Goal: Transaction & Acquisition: Obtain resource

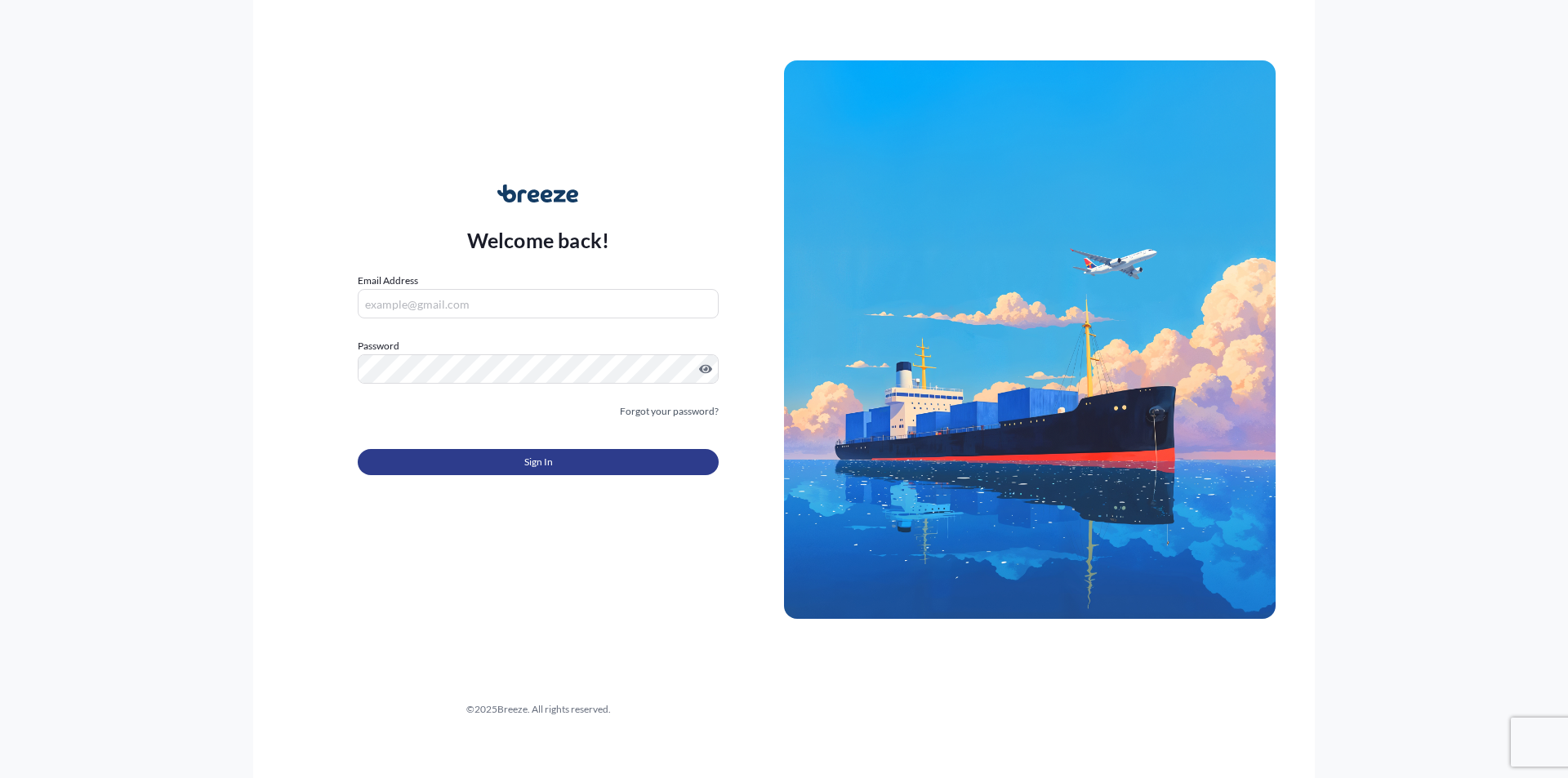
type input "[EMAIL_ADDRESS][DOMAIN_NAME]"
click at [555, 467] on button "Sign In" at bounding box center [537, 462] width 360 height 26
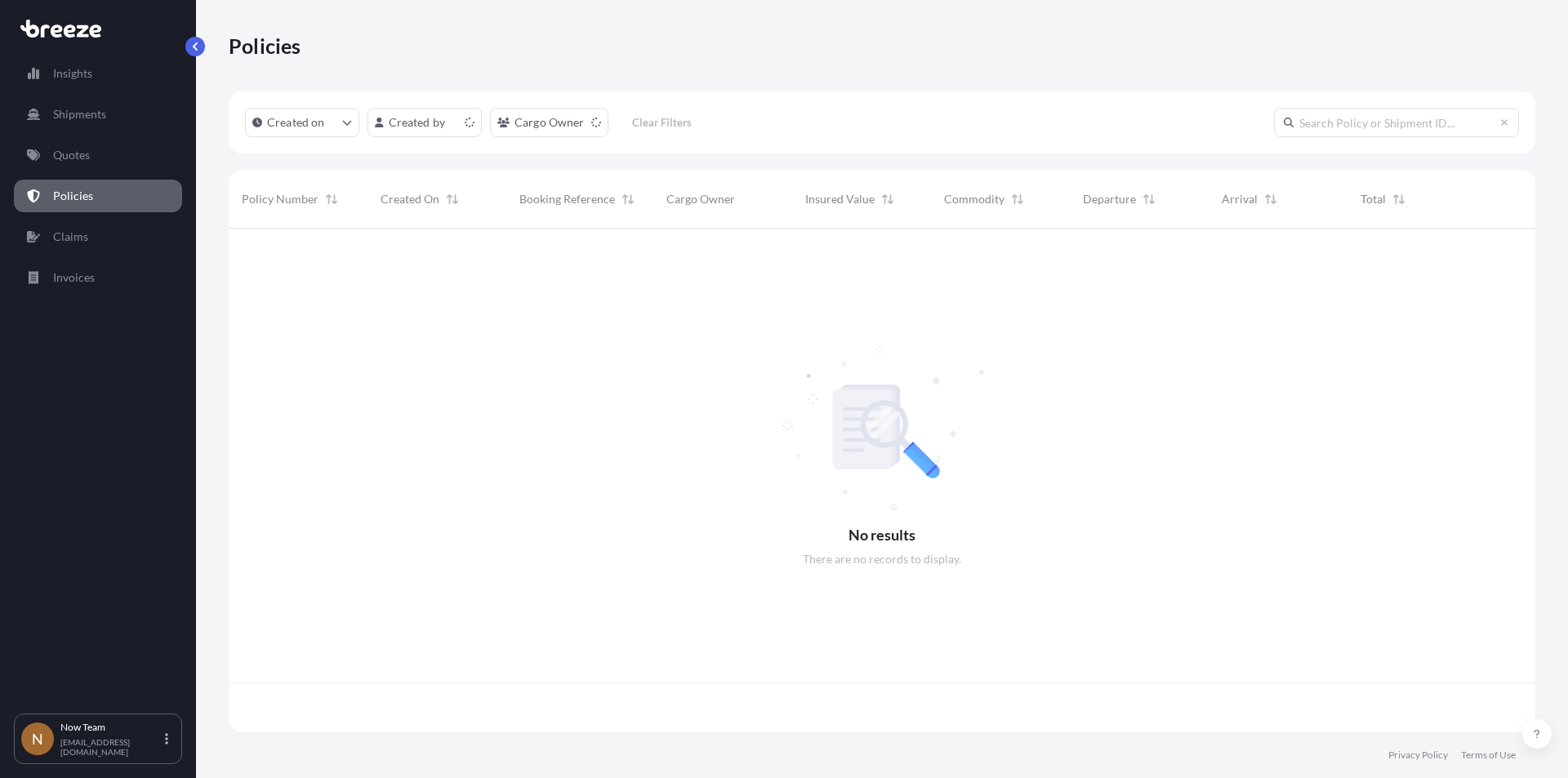
scroll to position [500, 1294]
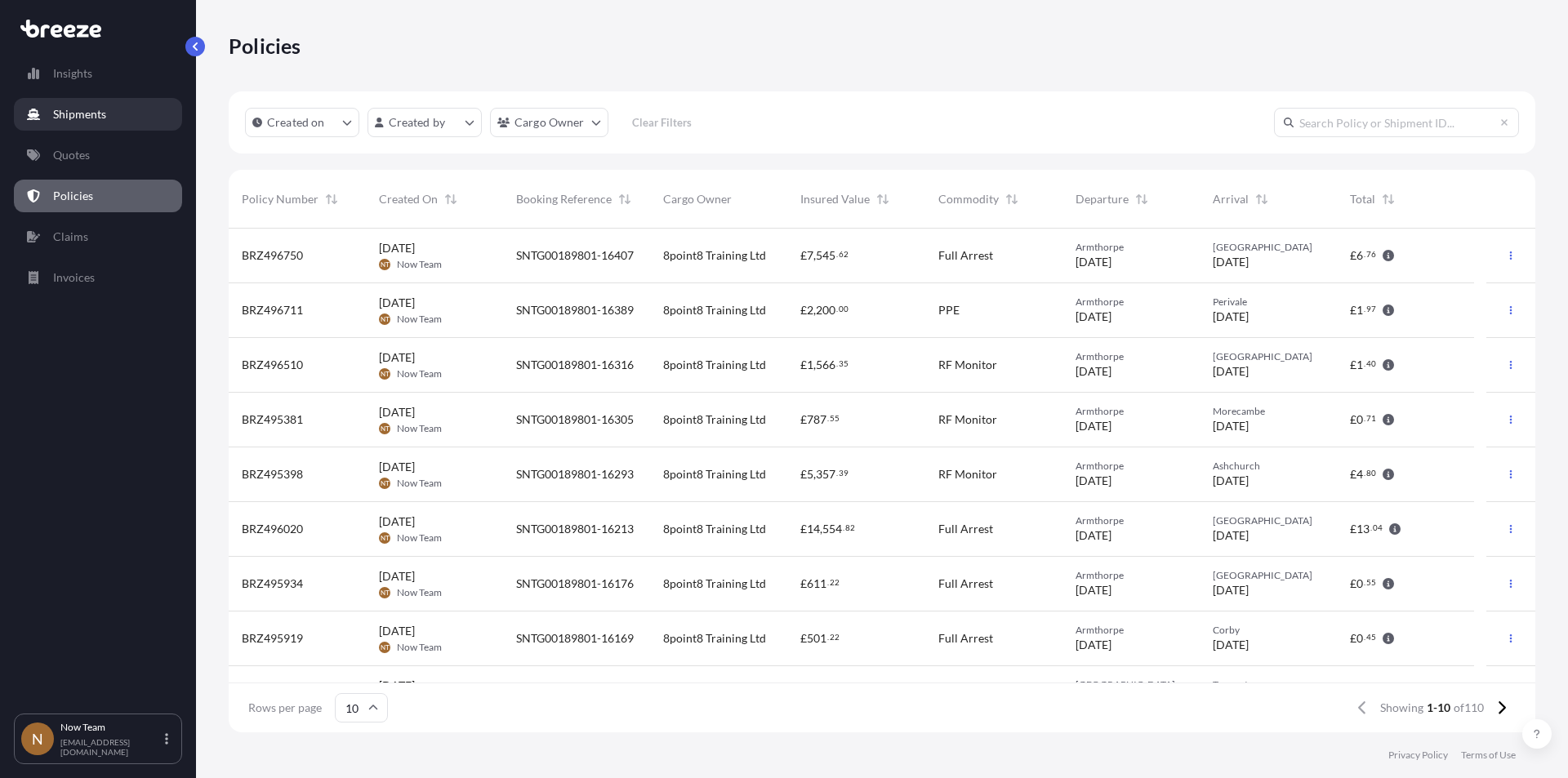
click at [72, 109] on p "Shipments" at bounding box center [79, 114] width 53 height 16
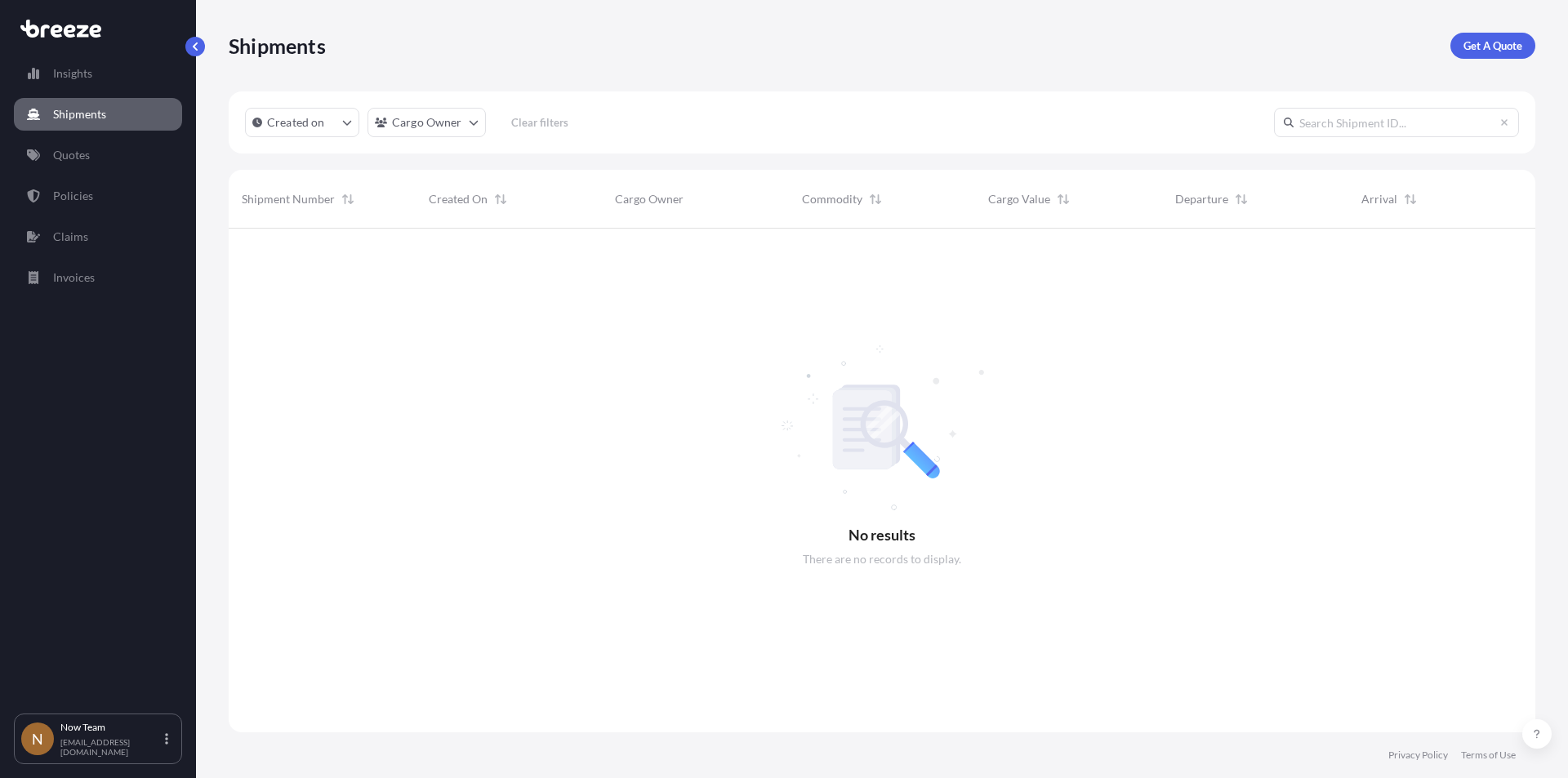
scroll to position [550, 1294]
click at [1486, 52] on p "Get A Quote" at bounding box center [1493, 45] width 58 height 16
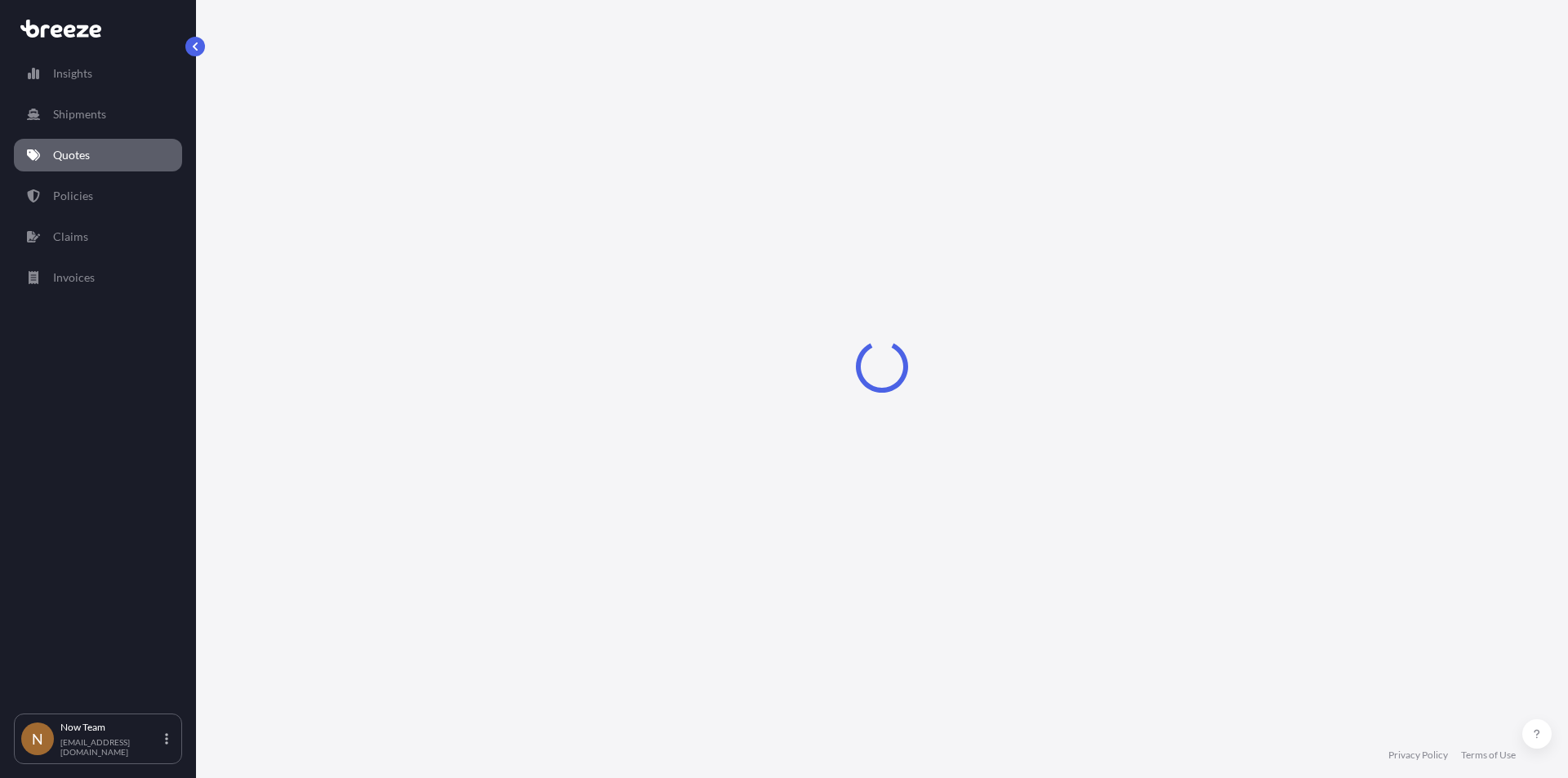
select select "Sea"
select select "1"
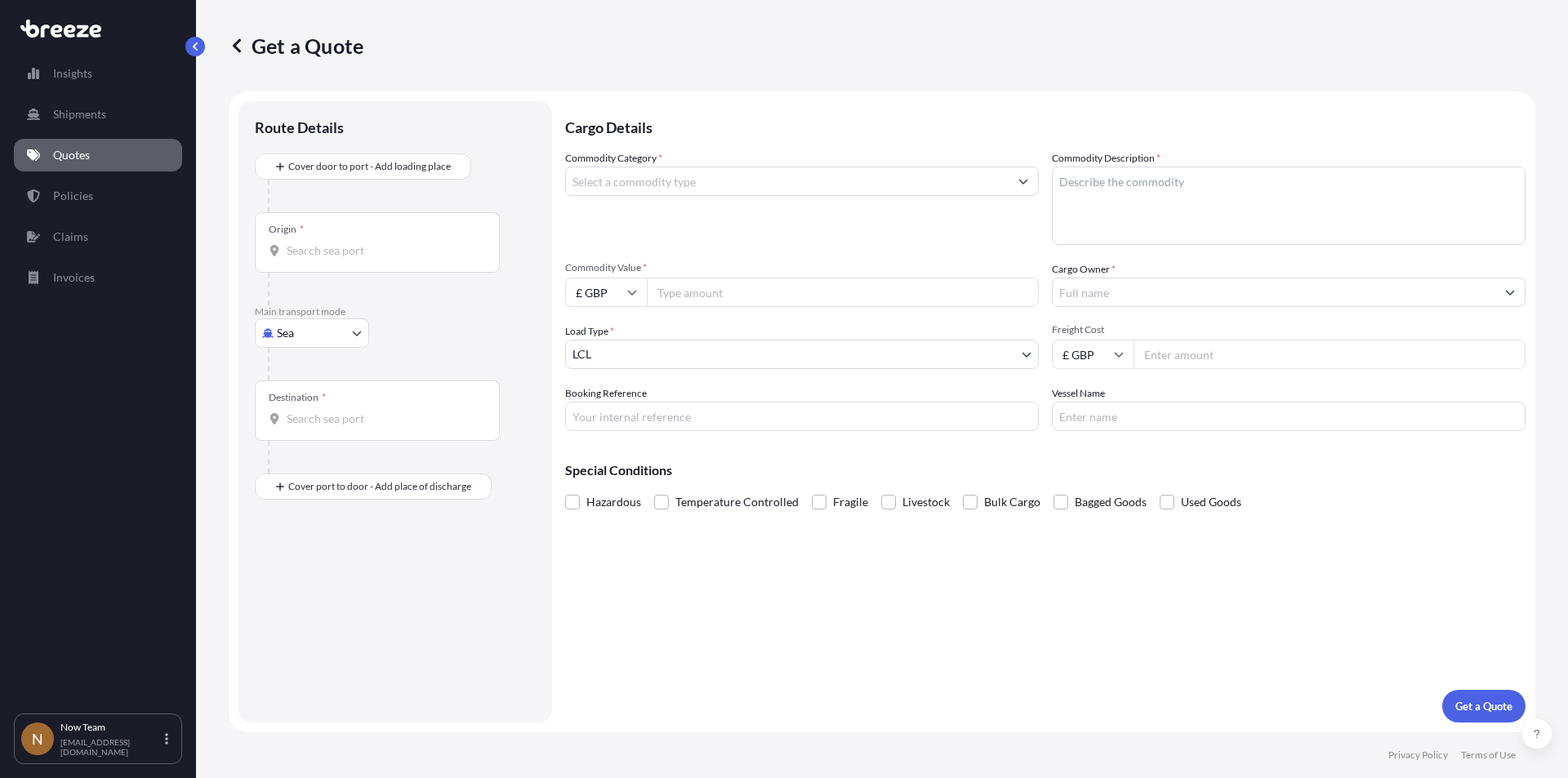
click at [305, 253] on input "Origin *" at bounding box center [383, 250] width 193 height 16
type input "DN3 3FE"
click at [319, 341] on body "0 options available. Insights Shipments Quotes Policies Claims Invoices N Now T…" at bounding box center [784, 389] width 1568 height 778
click at [305, 432] on span "Road" at bounding box center [299, 434] width 26 height 16
select select "Road"
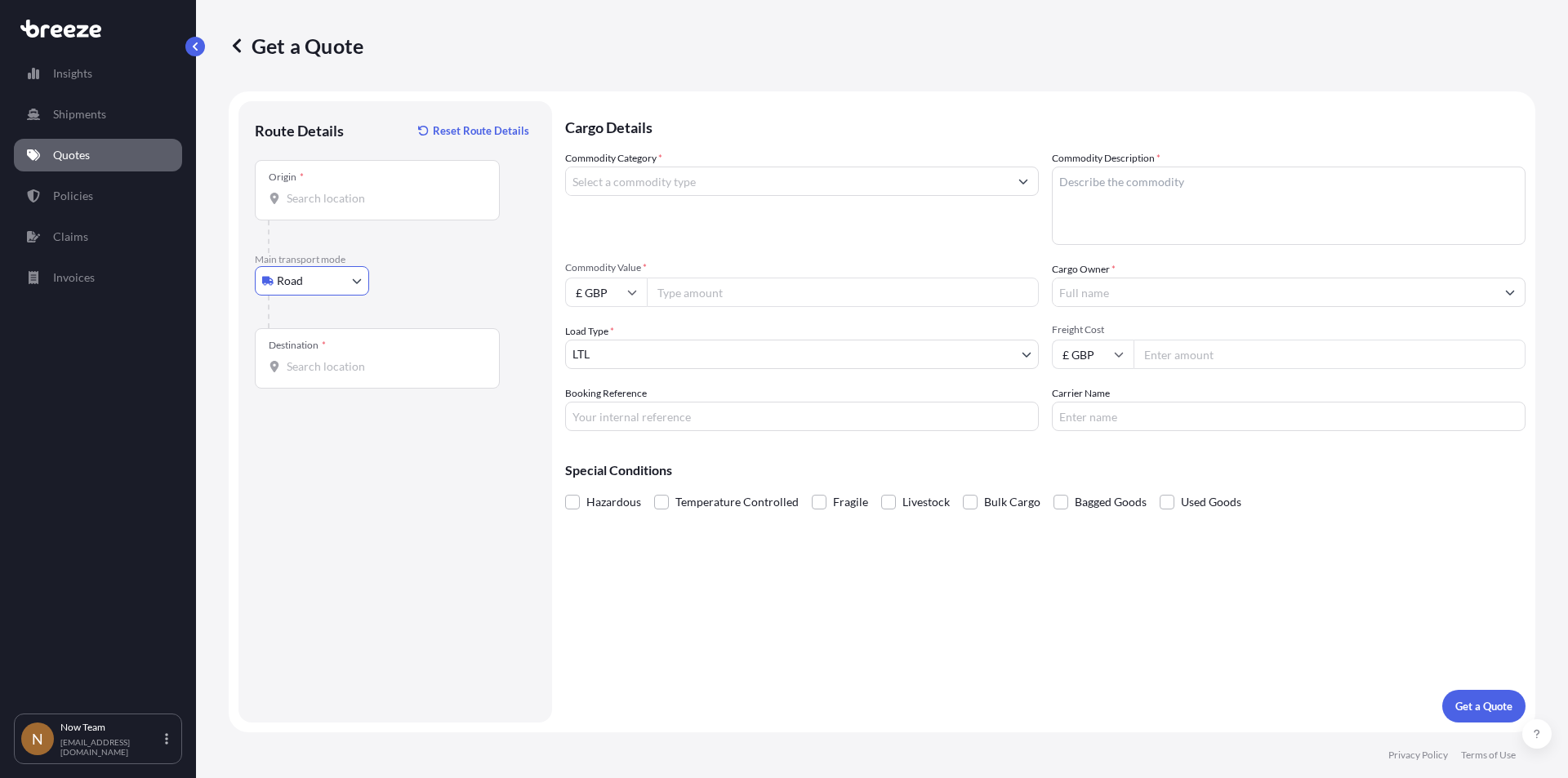
click at [344, 200] on input "Origin *" at bounding box center [383, 198] width 193 height 16
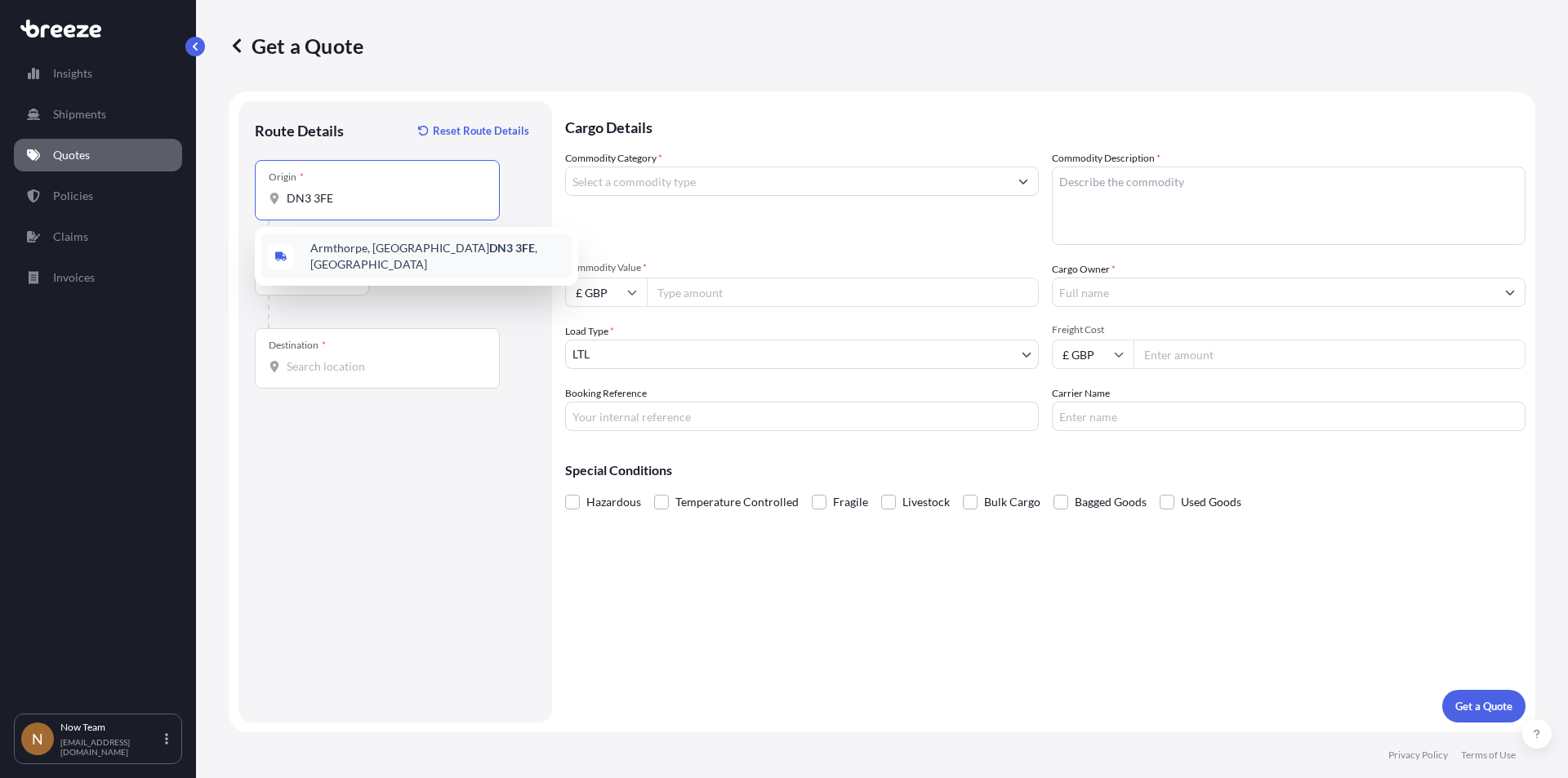
click at [341, 249] on span "Armthorpe, Doncaster DN3 3FE , [GEOGRAPHIC_DATA]" at bounding box center [438, 256] width 255 height 33
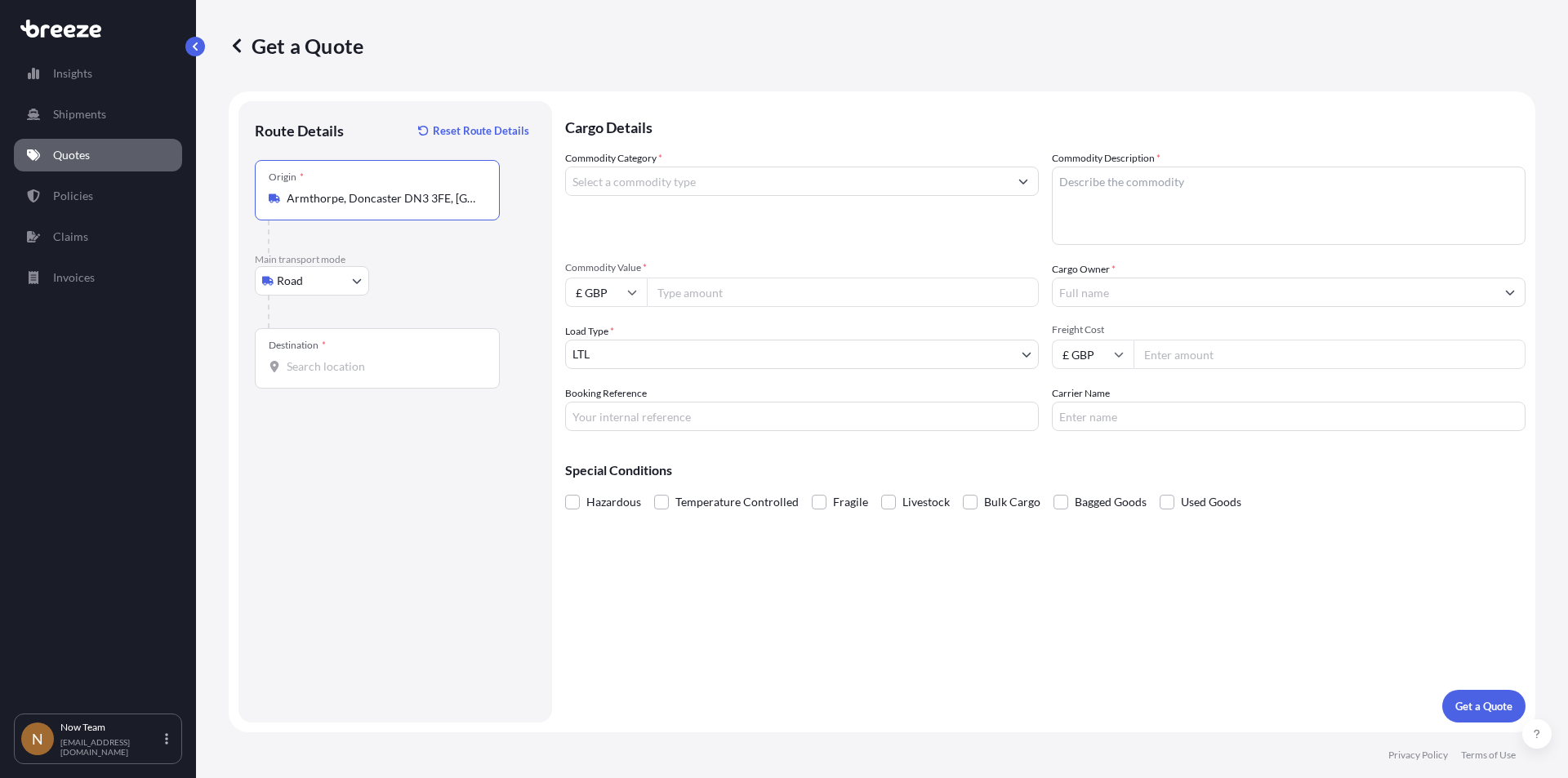
type input "Armthorpe, Doncaster DN3 3FE, [GEOGRAPHIC_DATA]"
click at [324, 364] on input "Destination *" at bounding box center [383, 366] width 193 height 16
click at [342, 418] on span "[STREET_ADDRESS]" at bounding box center [438, 424] width 255 height 33
type input "[STREET_ADDRESS]"
click at [682, 187] on input "Commodity Category *" at bounding box center [787, 181] width 442 height 29
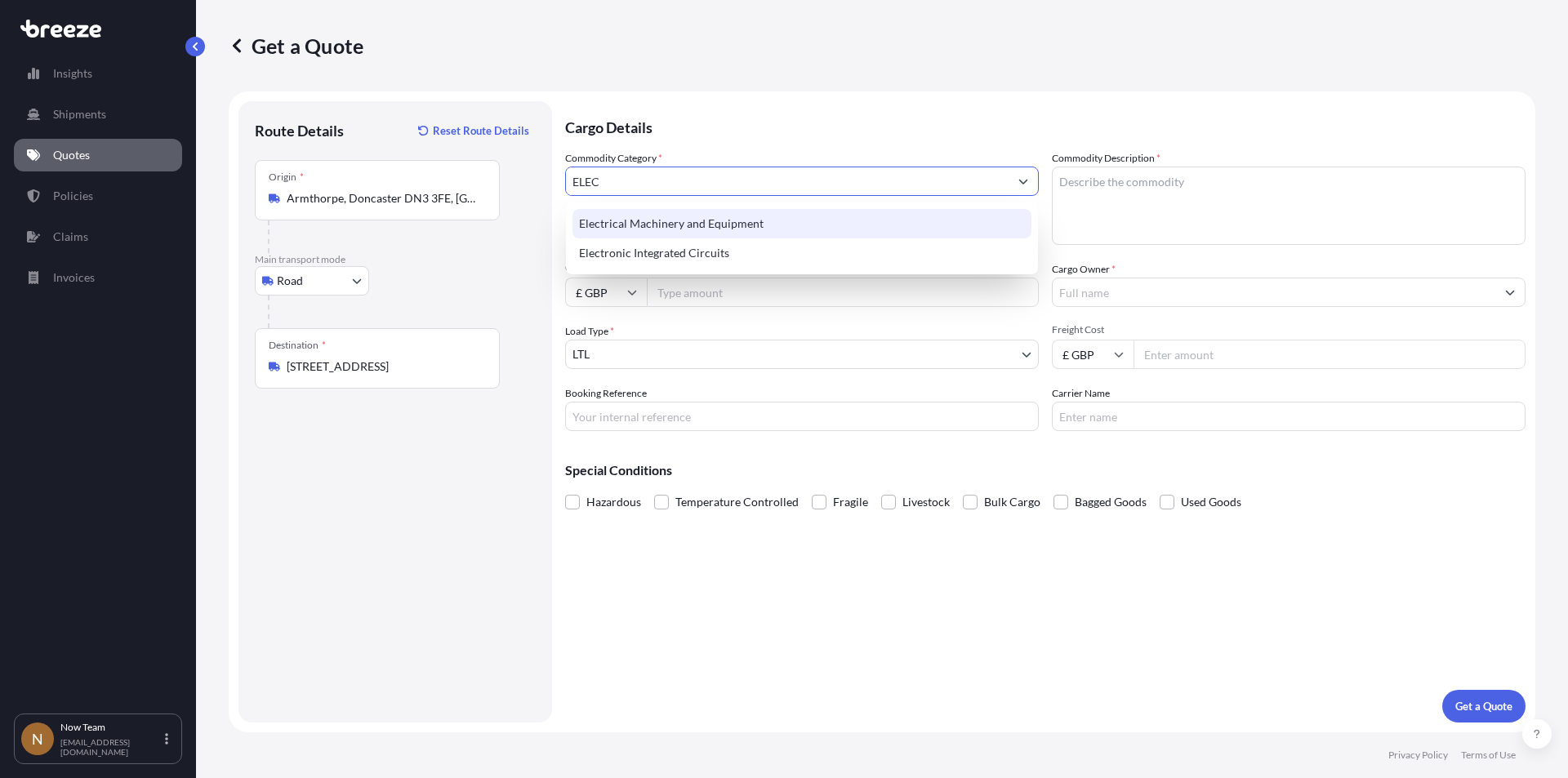
click at [716, 223] on div "Electrical Machinery and Equipment" at bounding box center [802, 223] width 459 height 29
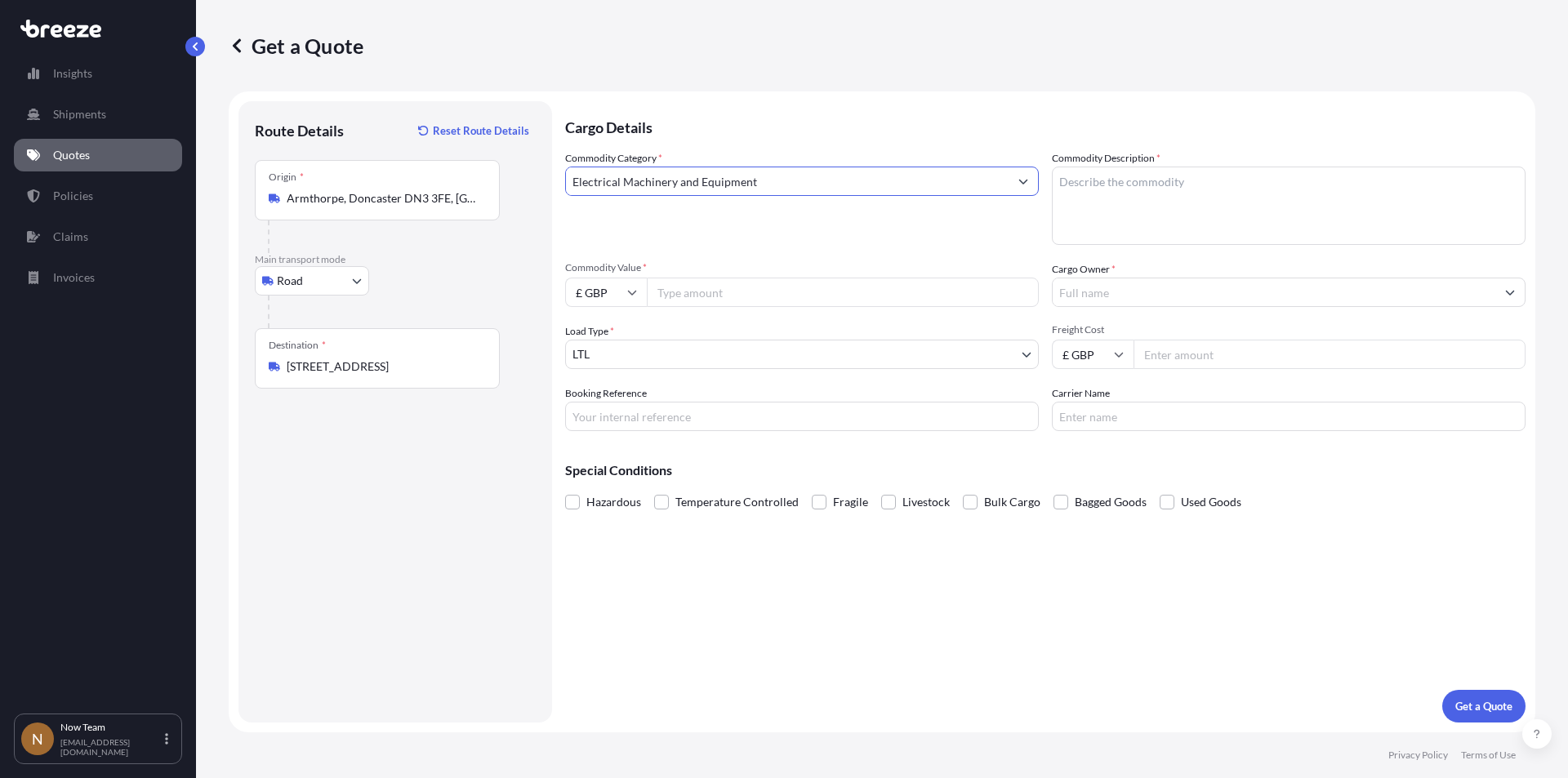
type input "Electrical Machinery and Equipment"
click at [1185, 206] on textarea "Commodity Description *" at bounding box center [1288, 205] width 473 height 78
type textarea "Full arrest"
click at [1175, 287] on input "Cargo Owner *" at bounding box center [1273, 292] width 442 height 29
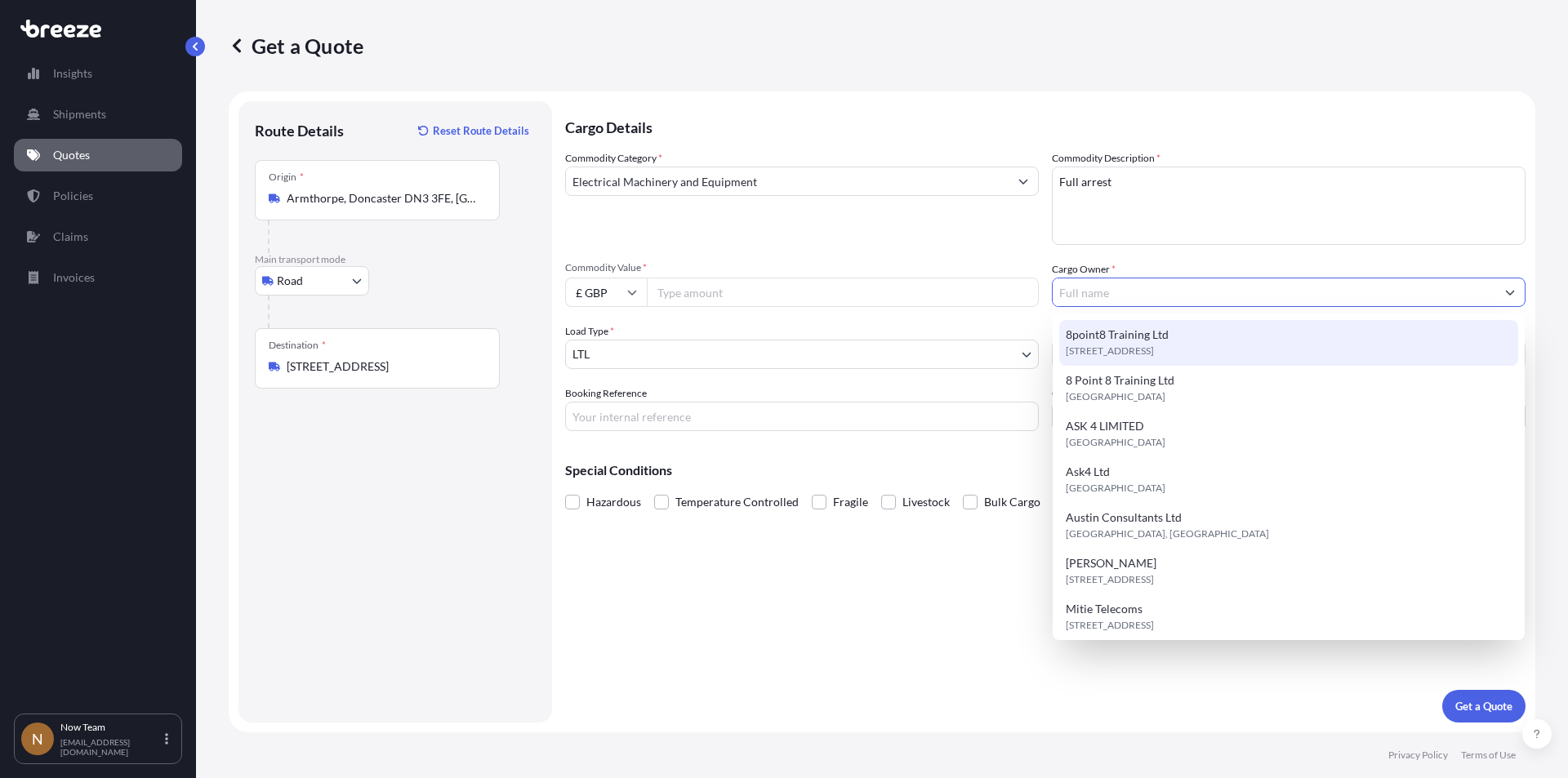
click at [1136, 341] on span "8point8 Training Ltd" at bounding box center [1116, 334] width 103 height 16
type input "8point8 Training Ltd"
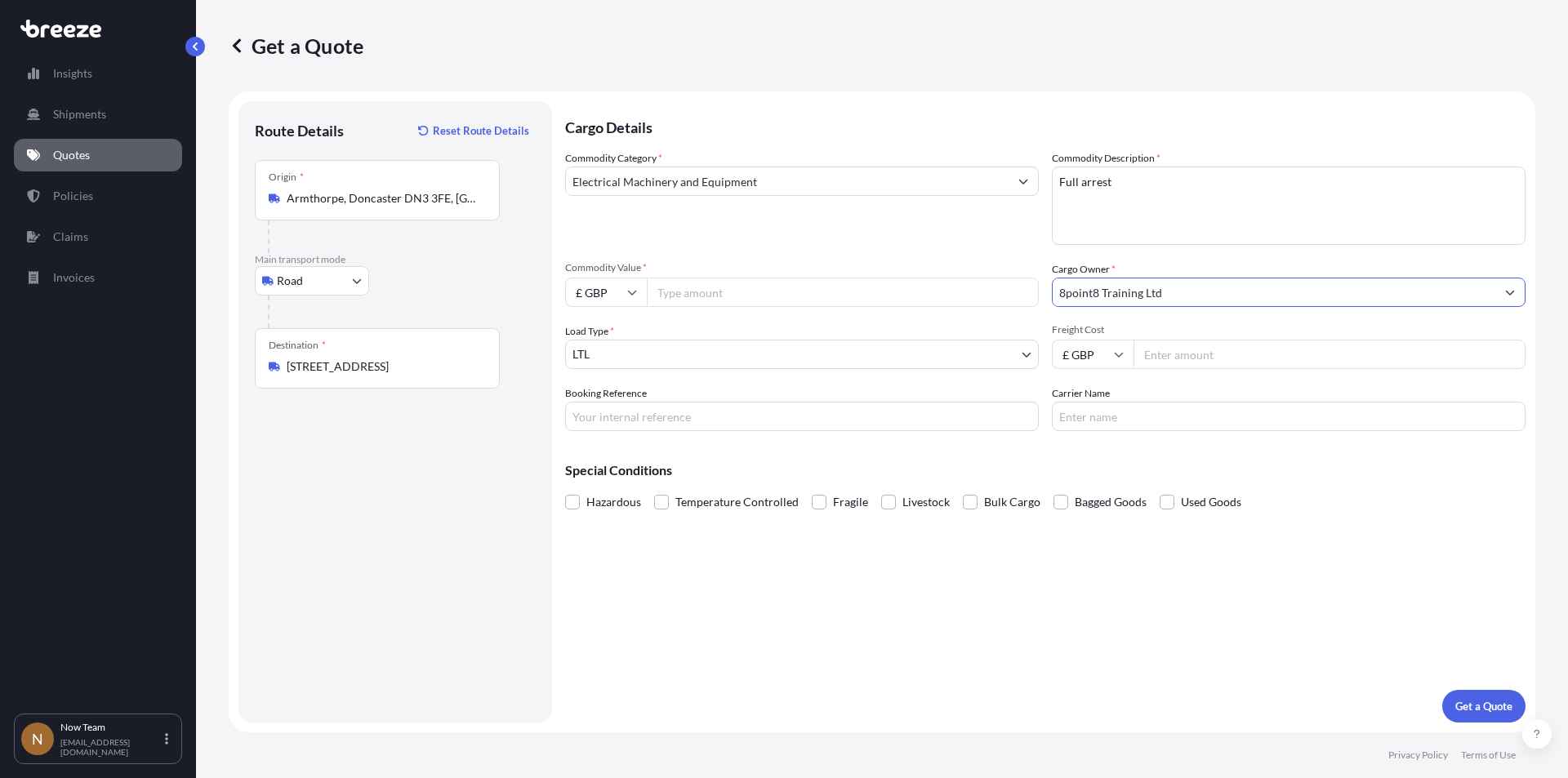
click at [1197, 362] on input "Freight Cost" at bounding box center [1329, 354] width 392 height 29
type input "5.65"
click at [1118, 416] on input "Carrier Name" at bounding box center [1288, 416] width 473 height 29
type input "Fedex"
click at [657, 418] on input "Booking Reference" at bounding box center [801, 416] width 473 height 29
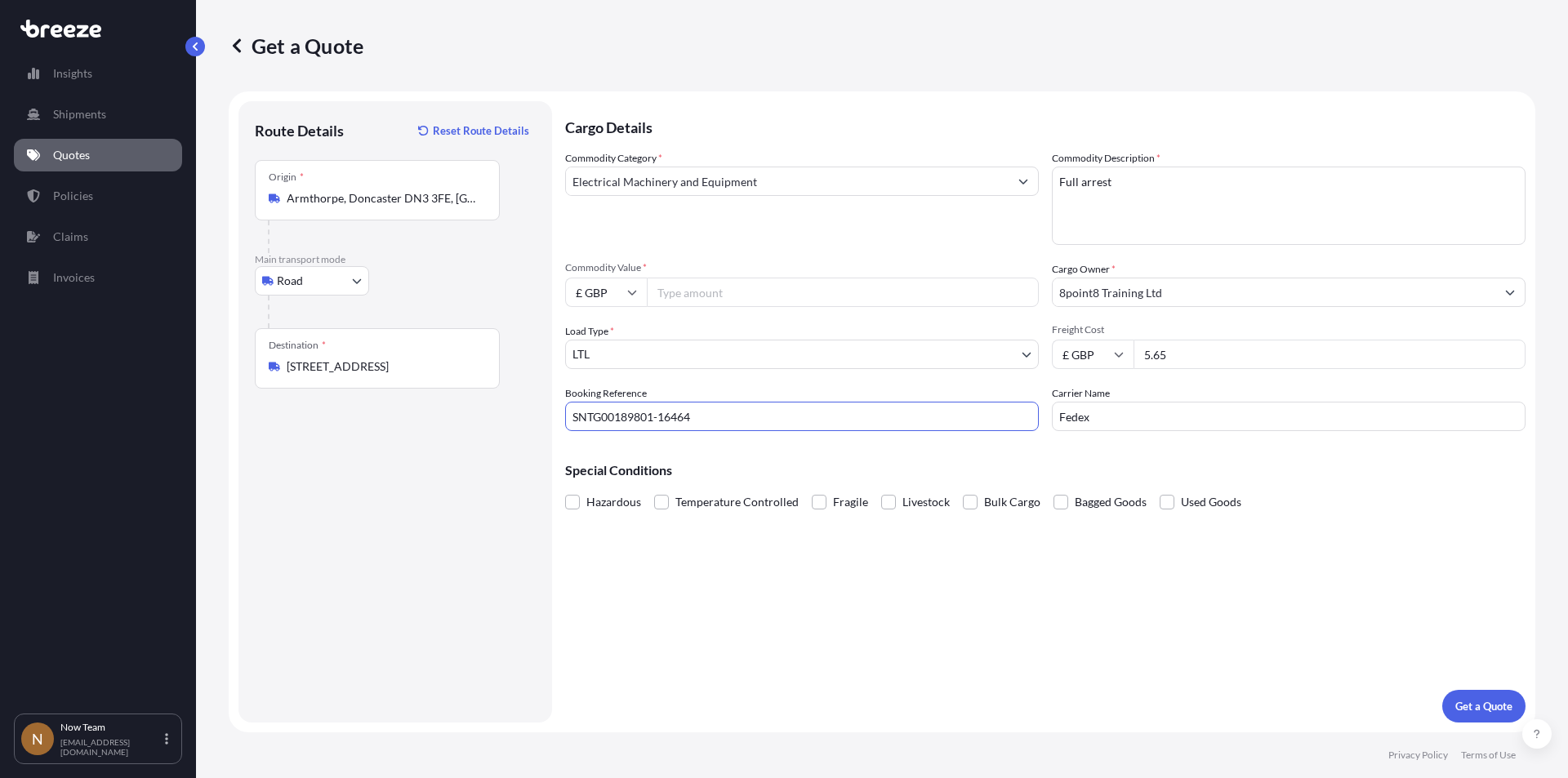
type input "SNTG00189801-16464"
click at [694, 284] on input "Commodity Value *" at bounding box center [842, 292] width 392 height 29
type input "708"
click at [781, 619] on div "Cargo Details Commodity Category * Electrical Machinery and Equipment Commodity…" at bounding box center [1045, 412] width 960 height 621
click at [1483, 697] on button "Get a Quote" at bounding box center [1483, 706] width 83 height 33
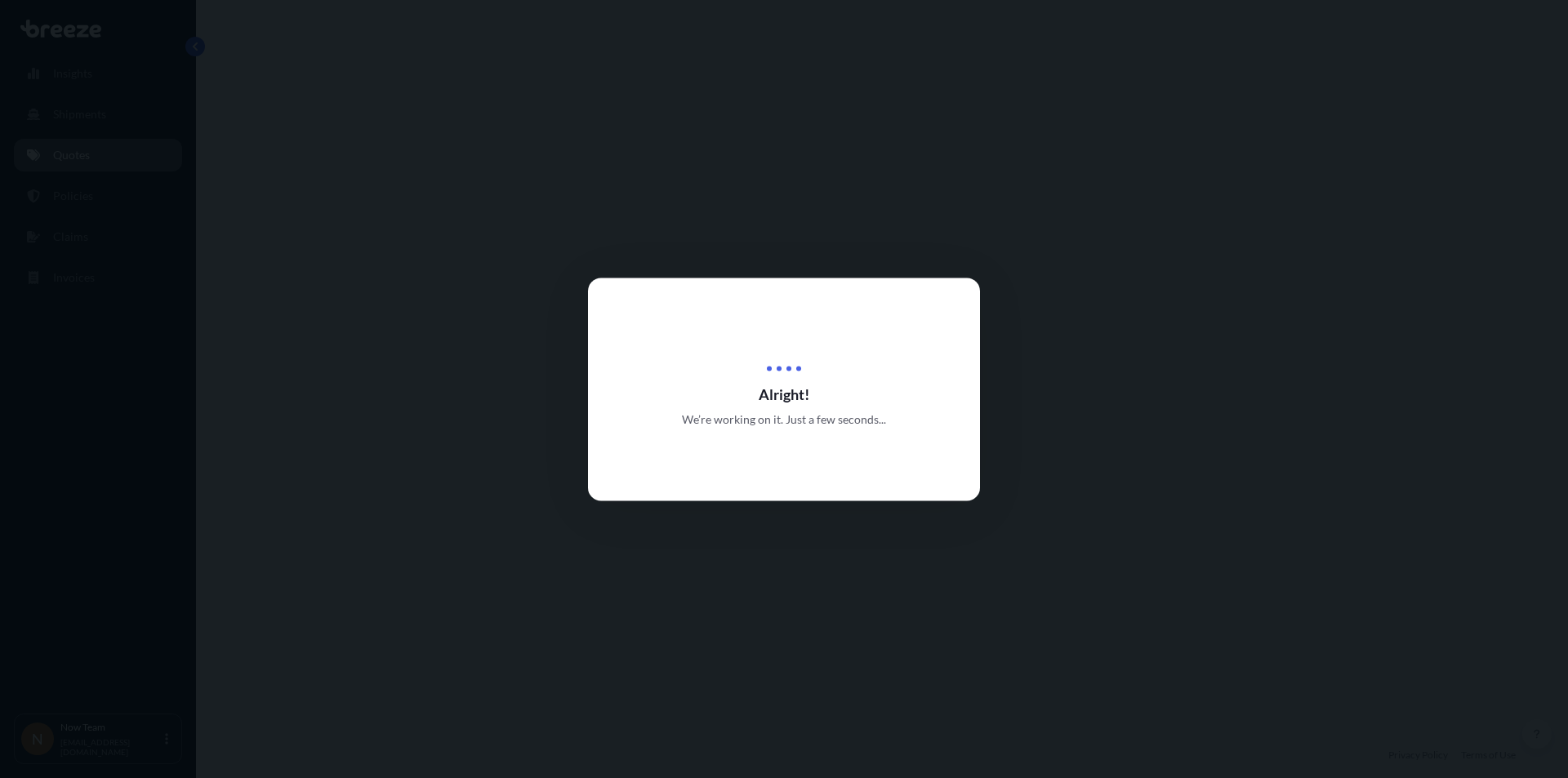
select select "Road"
select select "1"
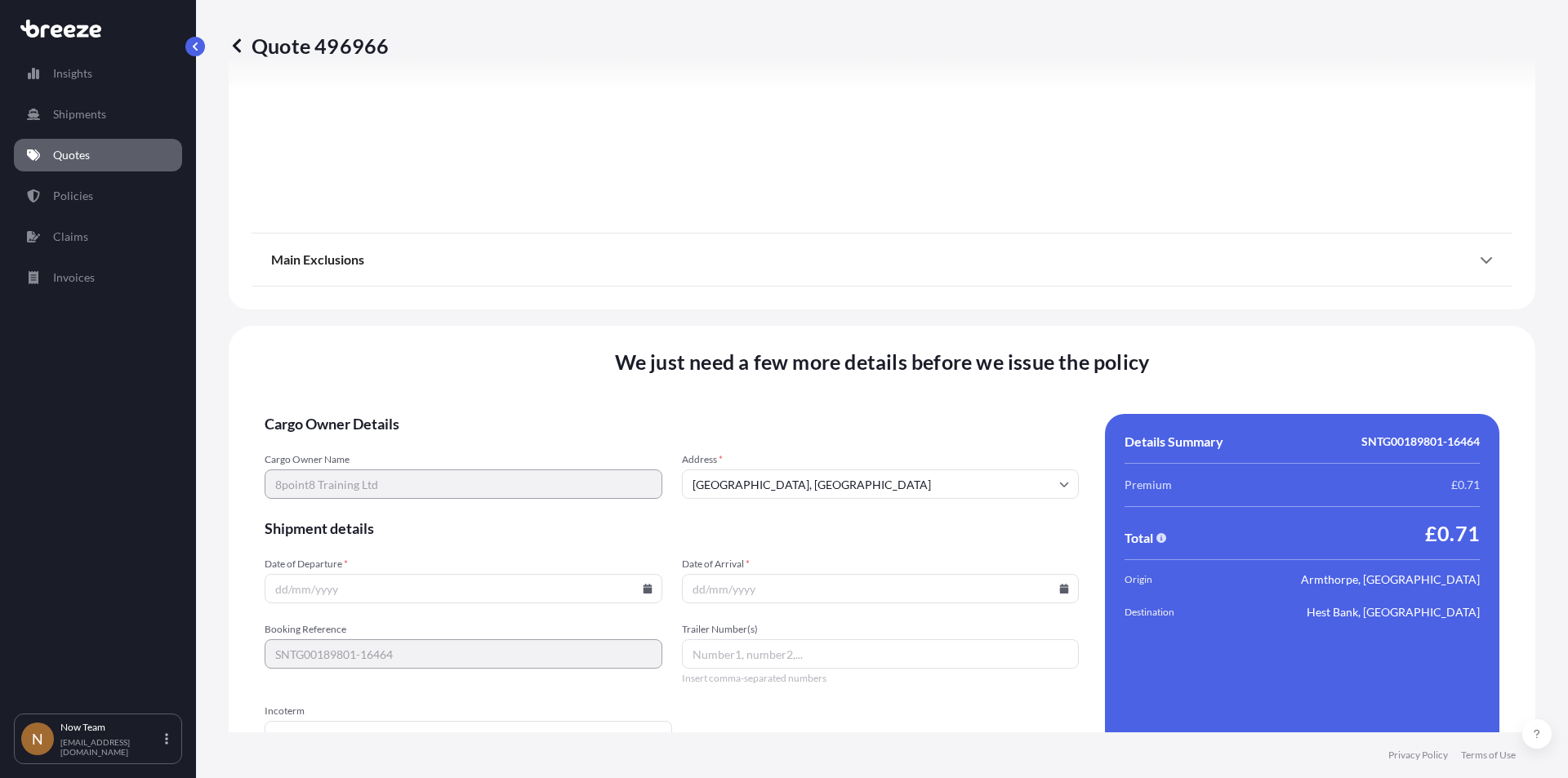
scroll to position [1813, 0]
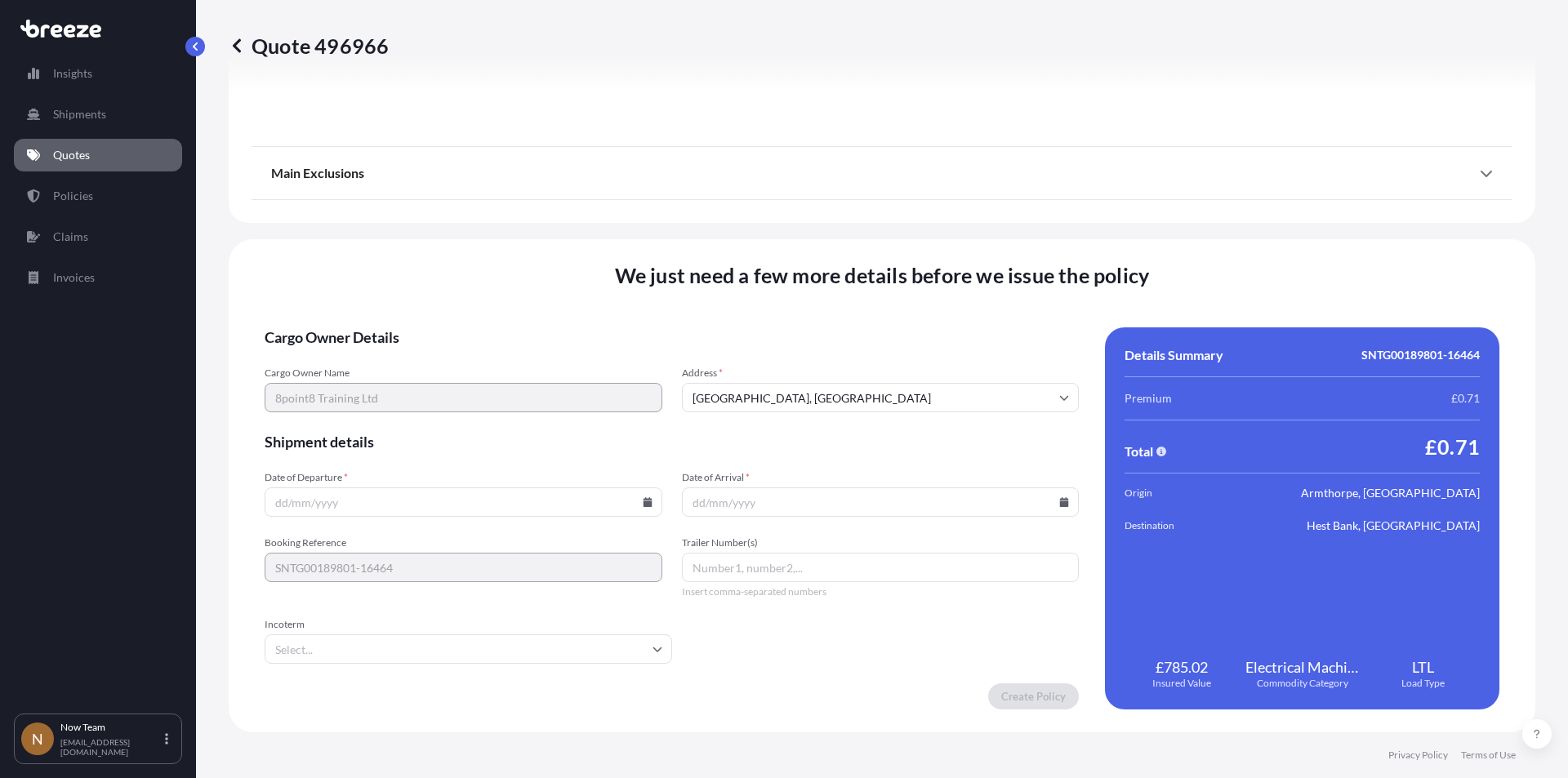
click at [644, 506] on icon at bounding box center [648, 501] width 9 height 9
click at [355, 388] on button "18" at bounding box center [347, 388] width 26 height 26
type input "[DATE]"
click at [1058, 496] on input "Date of Arrival *" at bounding box center [880, 501] width 398 height 29
click at [1057, 496] on input "Date of Arrival *" at bounding box center [880, 501] width 398 height 29
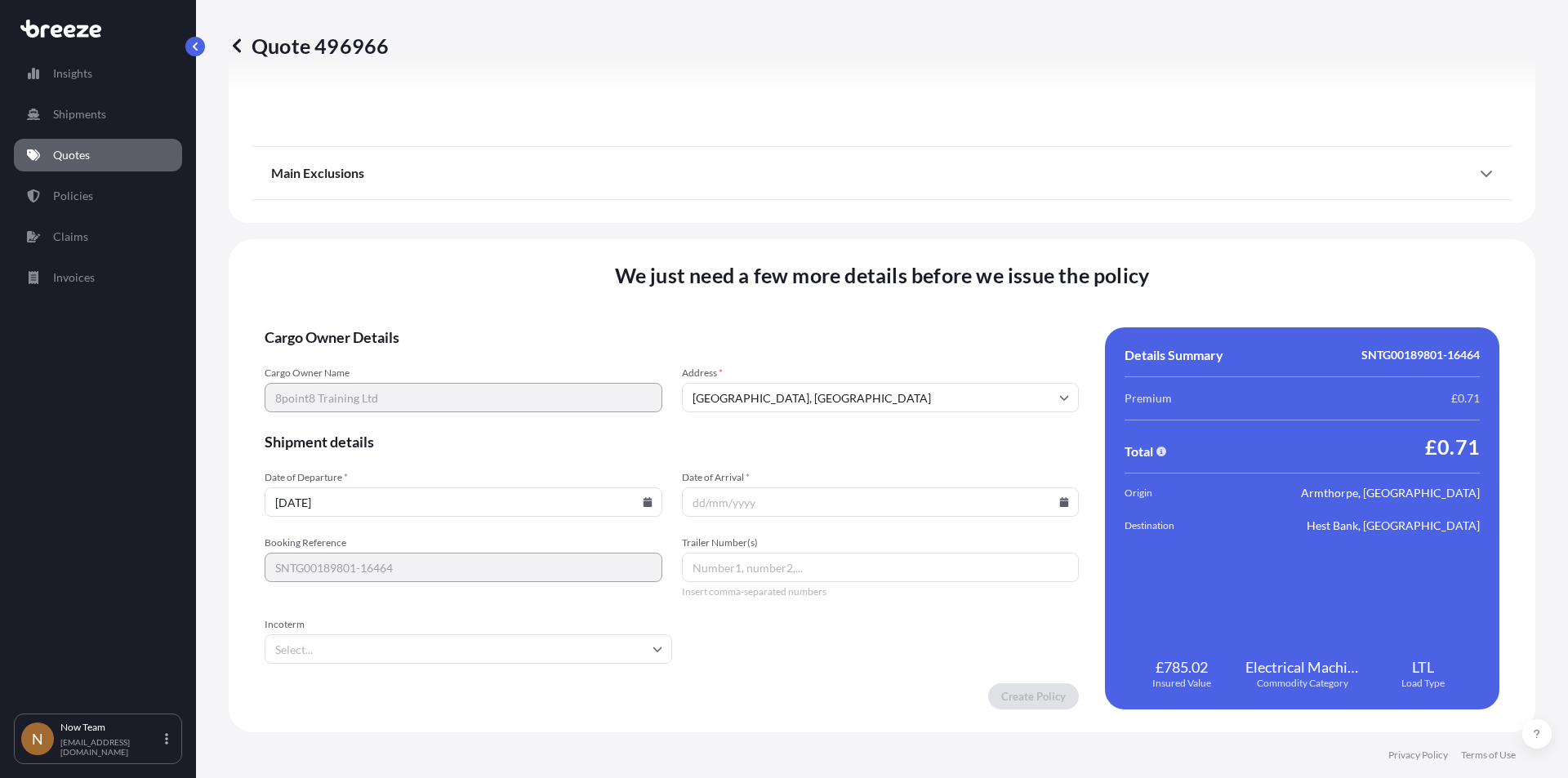
click at [1060, 502] on icon at bounding box center [1064, 501] width 9 height 9
click at [802, 388] on button "19" at bounding box center [799, 388] width 26 height 26
type input "[DATE]"
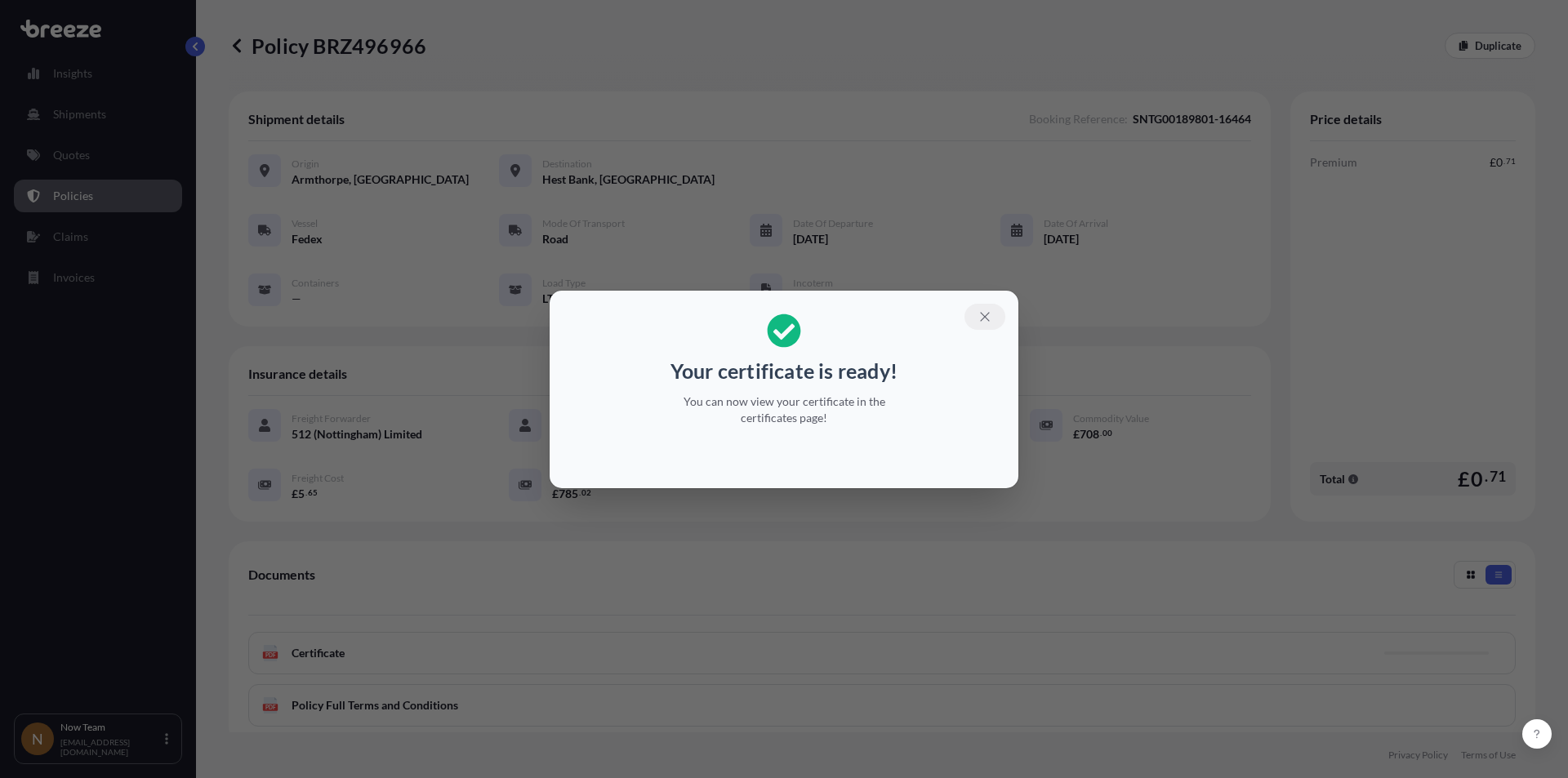
click at [990, 312] on icon "button" at bounding box center [984, 317] width 15 height 15
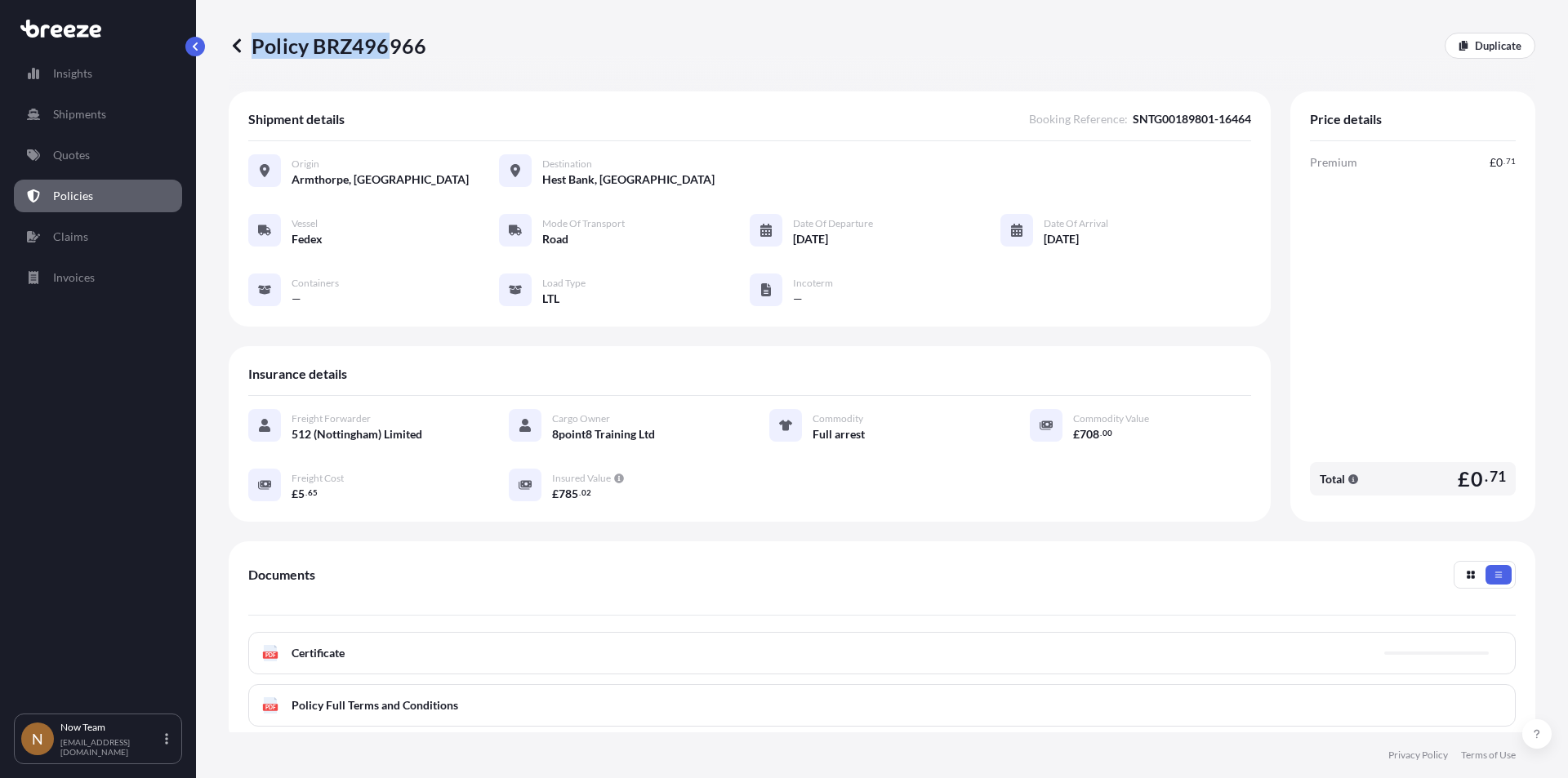
drag, startPoint x: 448, startPoint y: 50, endPoint x: 438, endPoint y: 44, distance: 11.7
click at [389, 46] on div "Policy BRZ496966 Duplicate" at bounding box center [882, 46] width 1306 height 26
click at [446, 44] on div "Policy BRZ496966 Duplicate" at bounding box center [882, 46] width 1306 height 26
drag, startPoint x: 435, startPoint y: 44, endPoint x: 386, endPoint y: 45, distance: 49.0
click at [392, 45] on div "Policy BRZ496966 Duplicate" at bounding box center [882, 46] width 1306 height 26
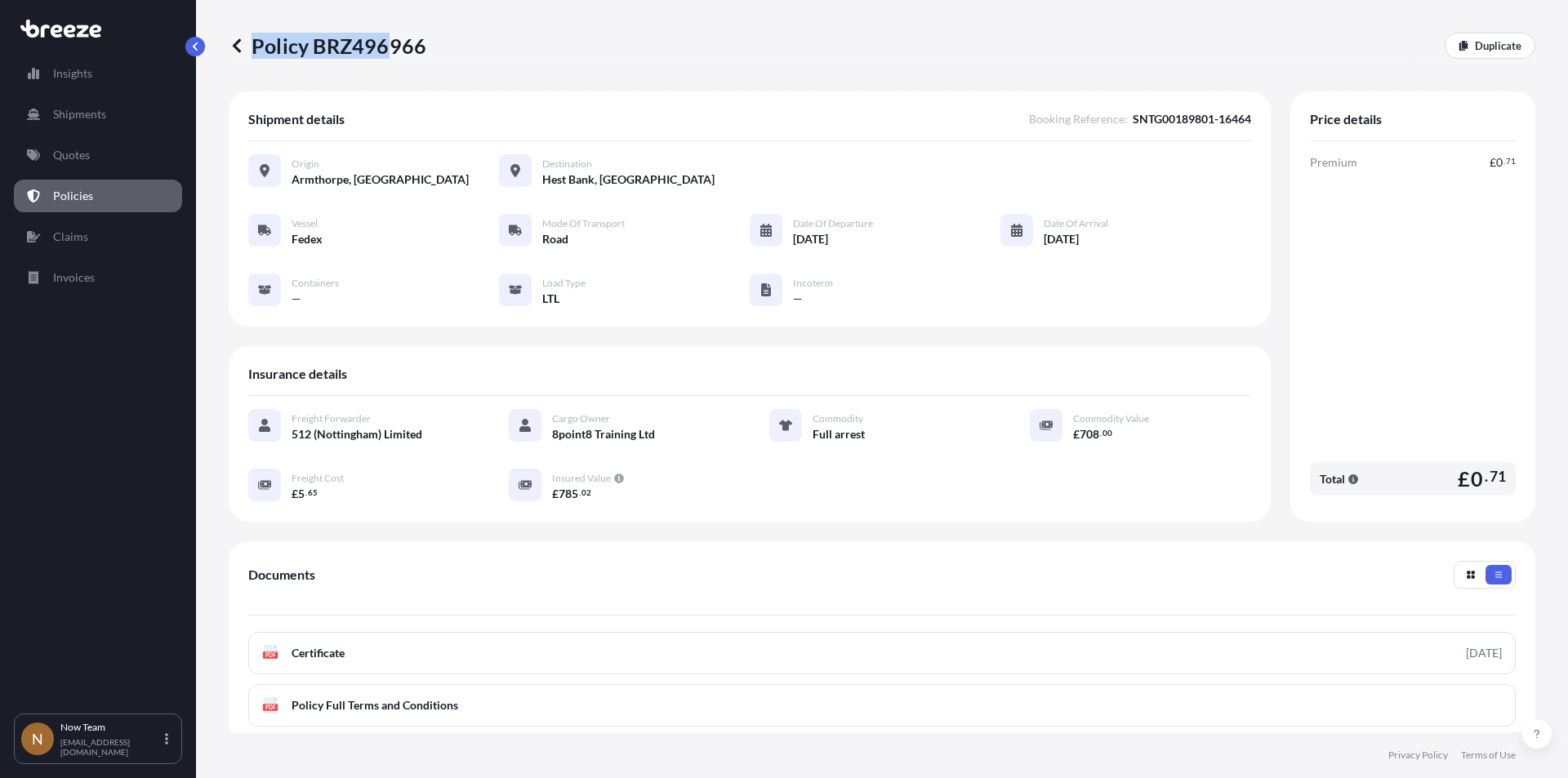
click at [322, 44] on p "Policy BRZ496966" at bounding box center [328, 46] width 198 height 26
click at [434, 34] on div "Policy BRZ496966 Duplicate" at bounding box center [882, 46] width 1306 height 26
click at [424, 46] on div "Policy BRZ496966 Duplicate" at bounding box center [882, 46] width 1306 height 26
click at [421, 46] on p "Policy BRZ496966" at bounding box center [328, 46] width 198 height 26
drag, startPoint x: 255, startPoint y: 40, endPoint x: 420, endPoint y: 45, distance: 165.1
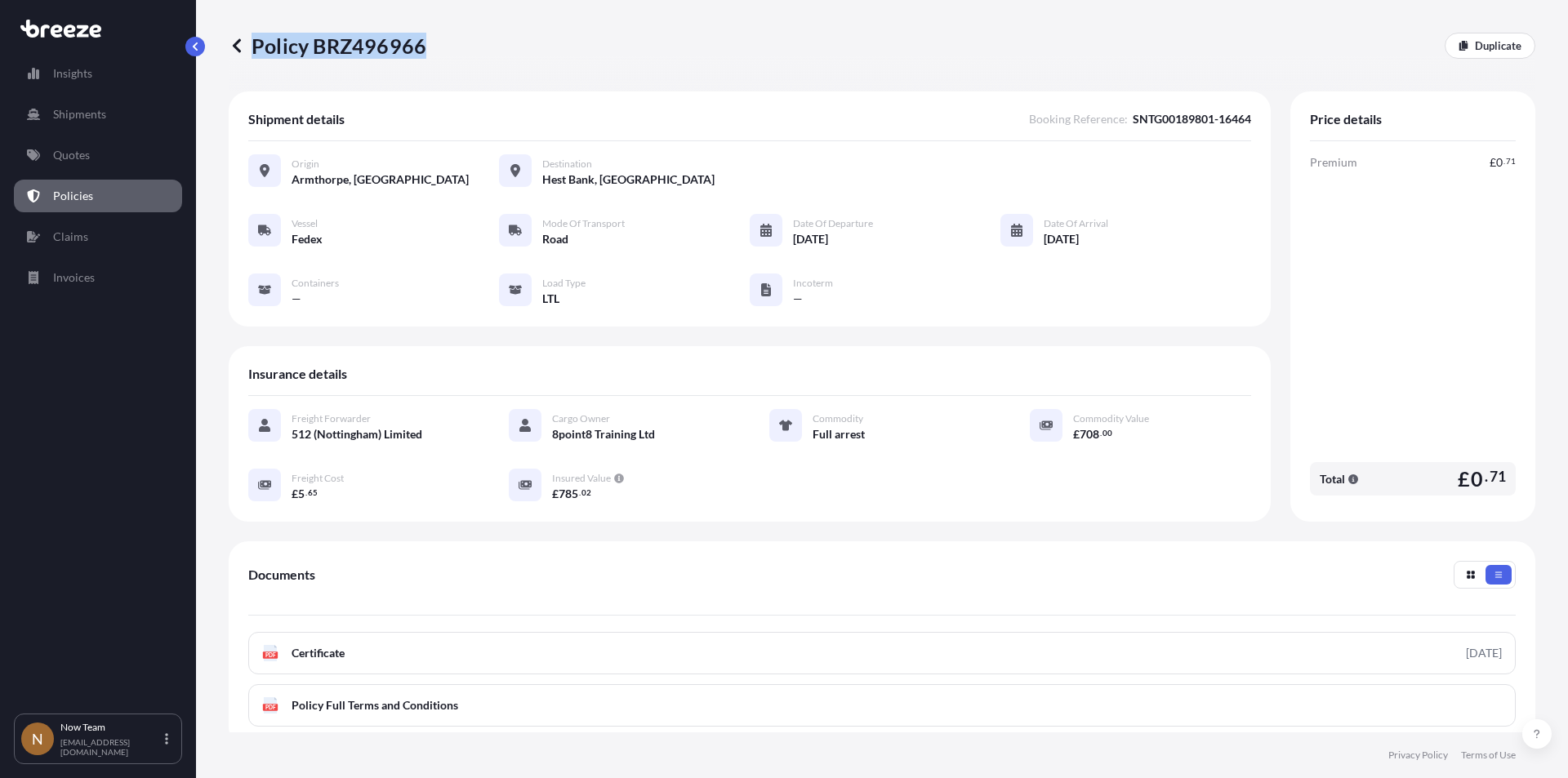
click at [420, 45] on p "Policy BRZ496966" at bounding box center [328, 46] width 198 height 26
copy p "Policy BRZ496966"
click at [91, 67] on p "Insights" at bounding box center [72, 72] width 40 height 16
select select "2025"
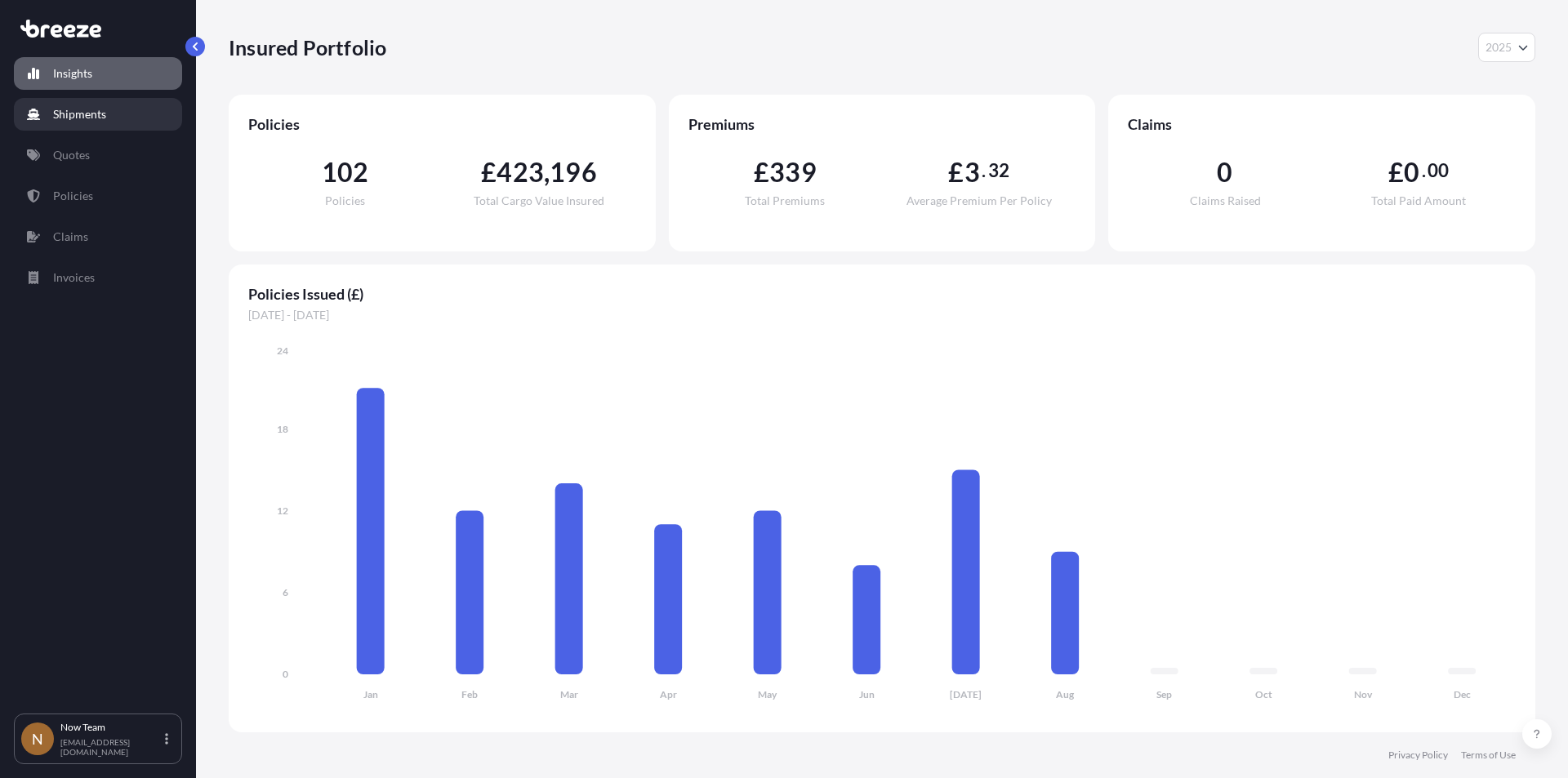
click at [106, 120] on link "Shipments" at bounding box center [98, 114] width 168 height 33
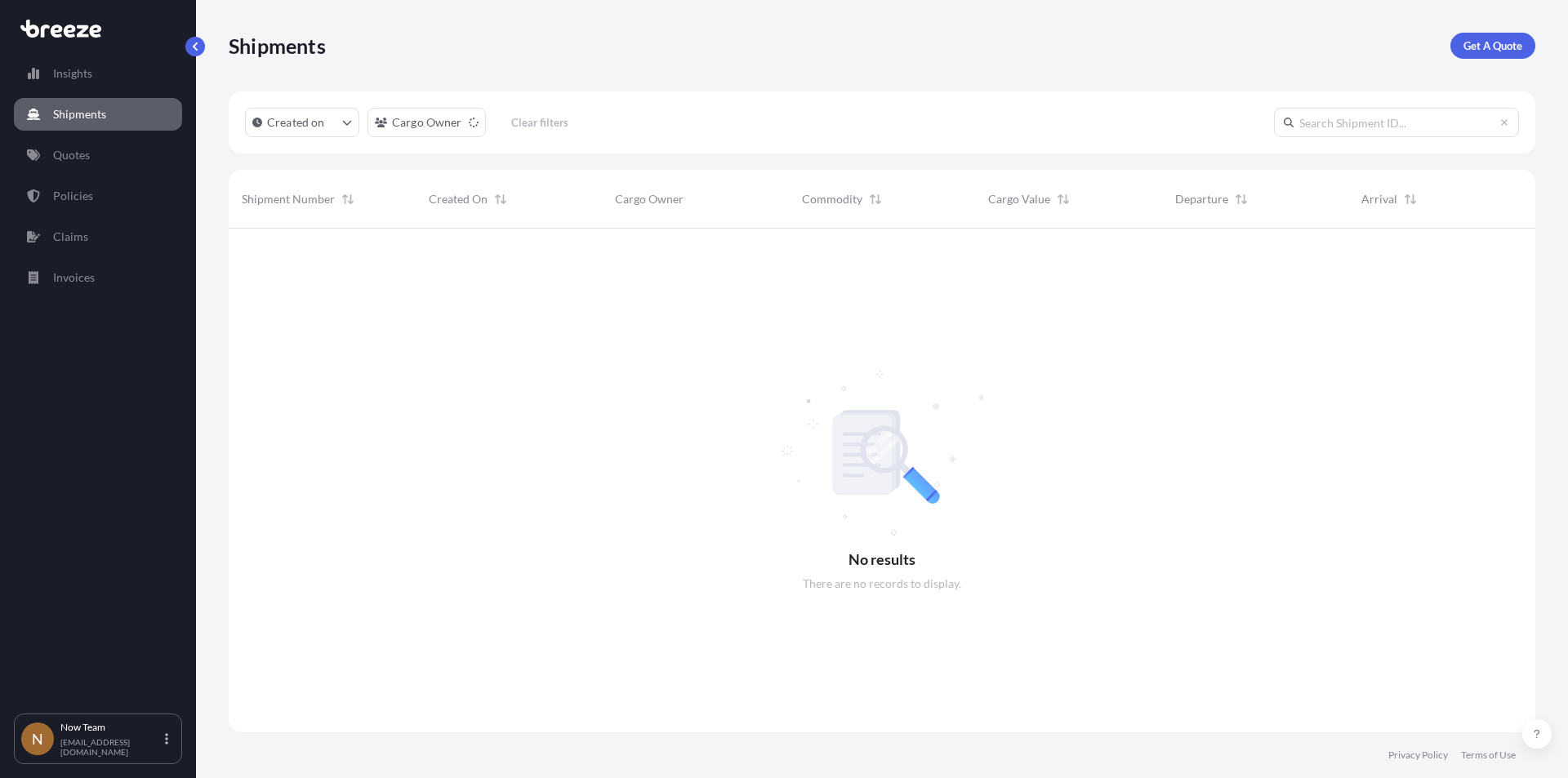
scroll to position [550, 1294]
click at [1513, 50] on p "Get A Quote" at bounding box center [1493, 45] width 58 height 16
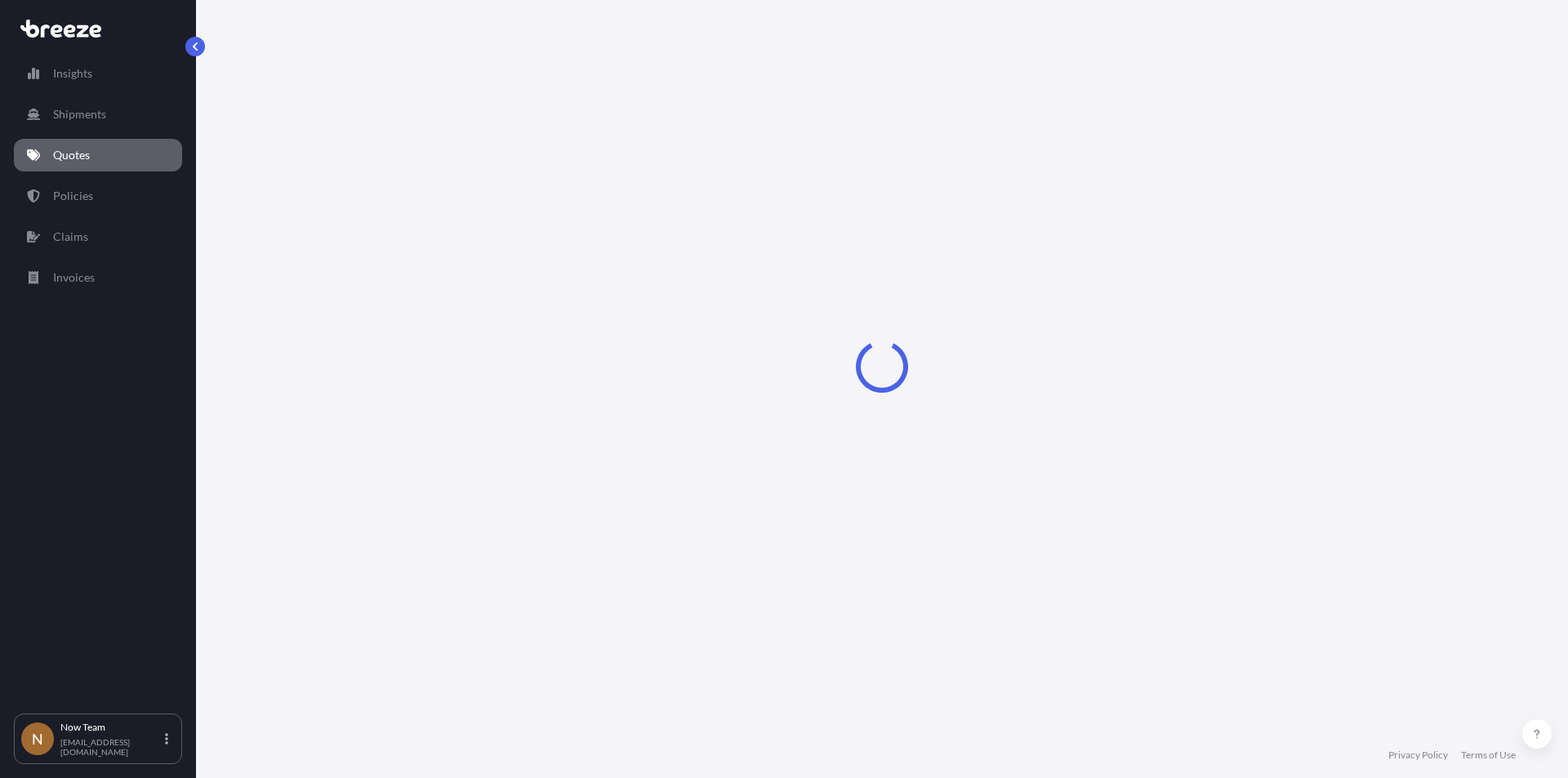
select select "Sea"
select select "1"
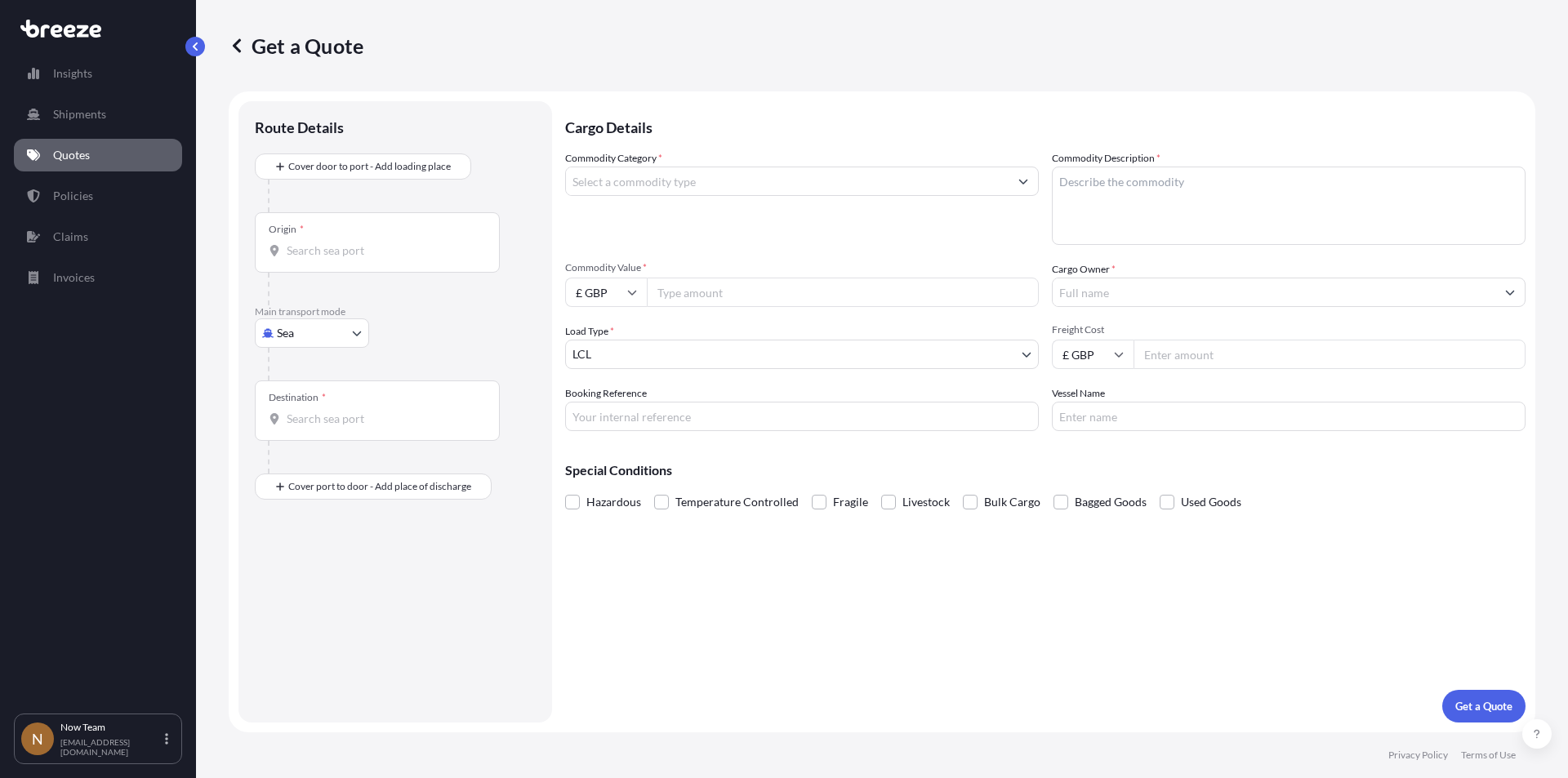
click at [351, 329] on body "Insights Shipments Quotes Policies Claims Invoices N Now Team [EMAIL_ADDRESS][D…" at bounding box center [784, 389] width 1568 height 778
click at [309, 437] on span "Road" at bounding box center [299, 434] width 26 height 16
select select "Road"
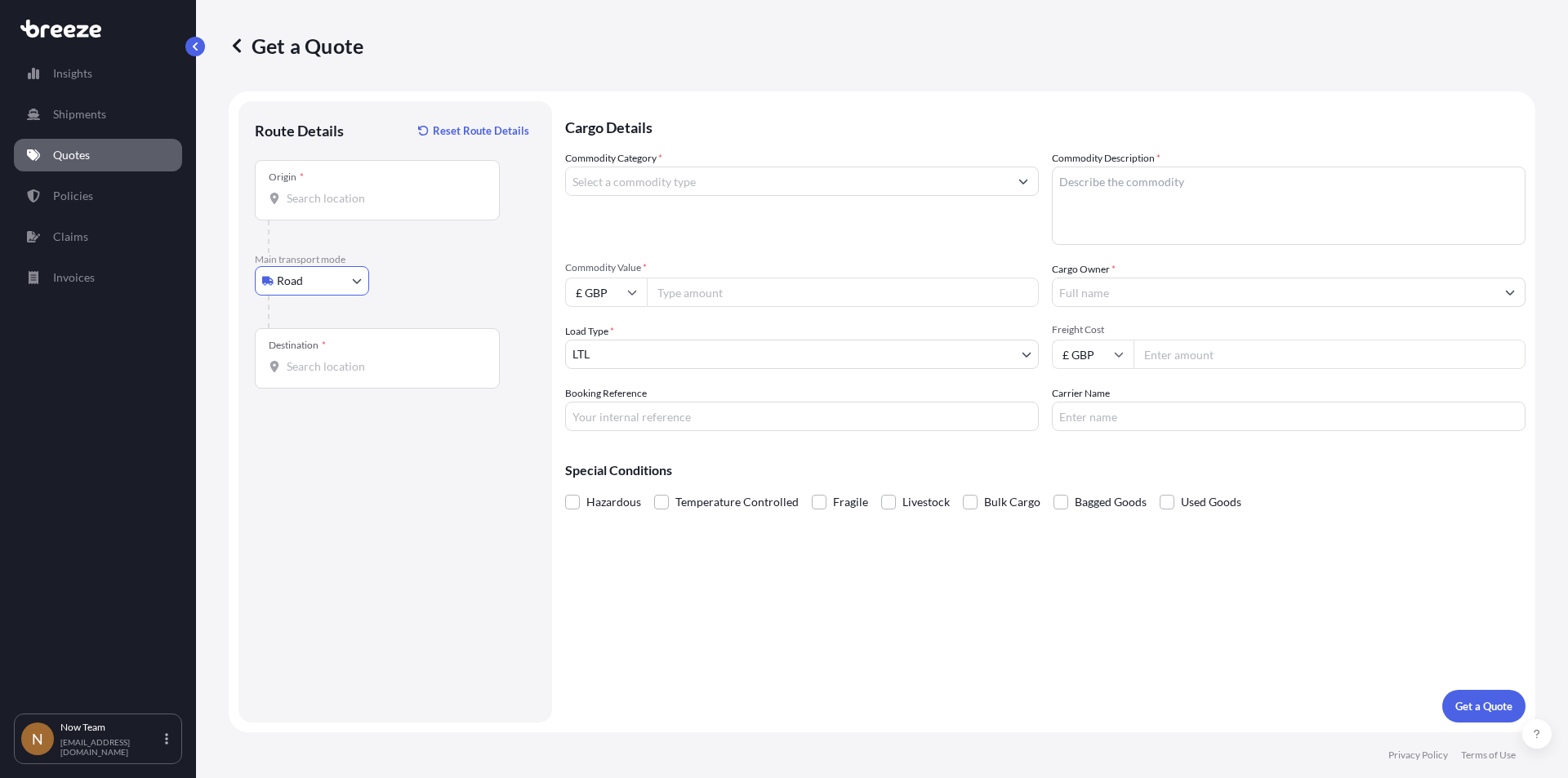
click at [337, 206] on div "Origin *" at bounding box center [377, 190] width 245 height 60
click at [337, 206] on input "Origin *" at bounding box center [383, 198] width 193 height 16
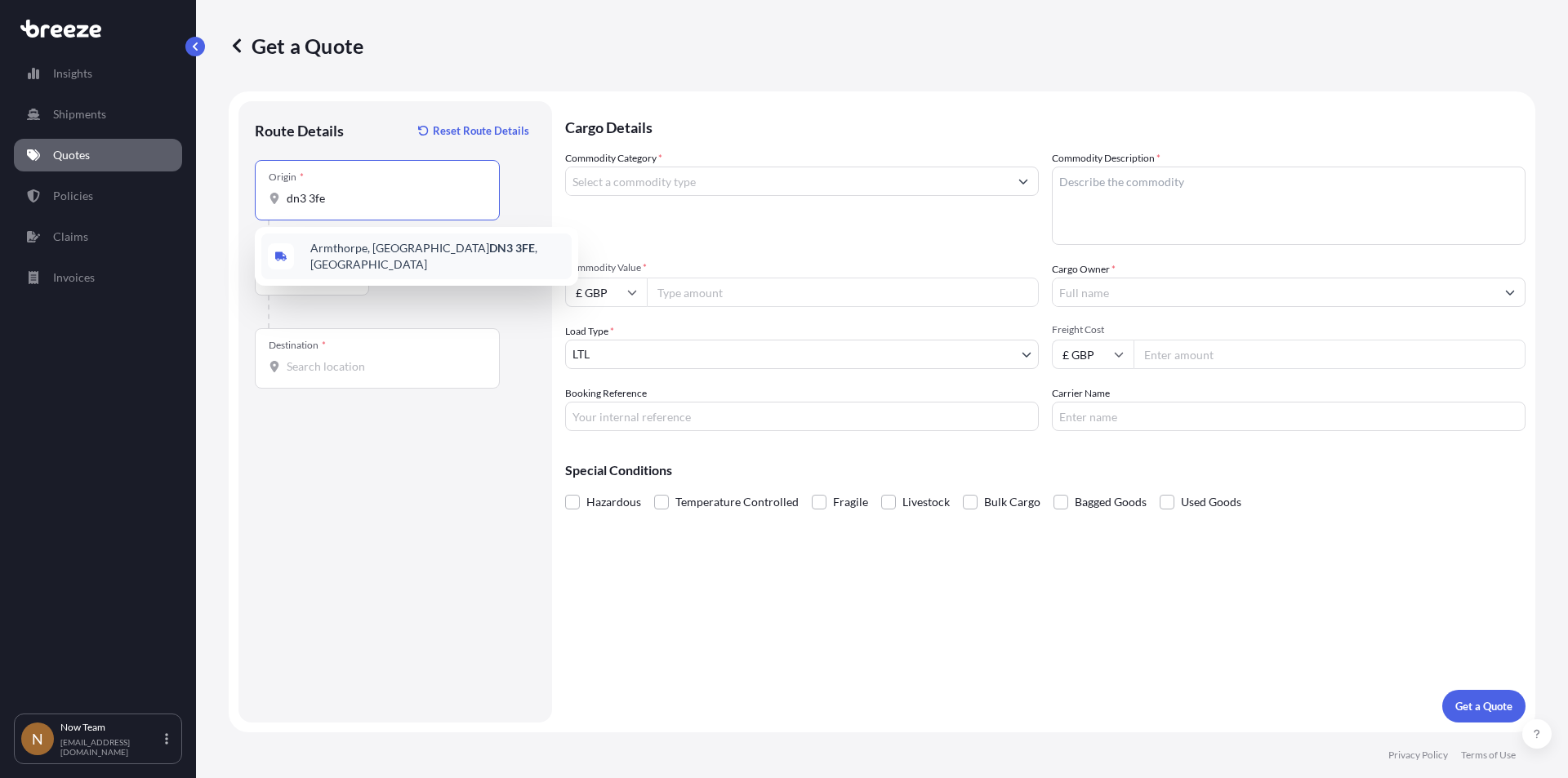
click at [332, 246] on span "Armthorpe, Doncaster DN3 3FE , [GEOGRAPHIC_DATA]" at bounding box center [438, 256] width 255 height 33
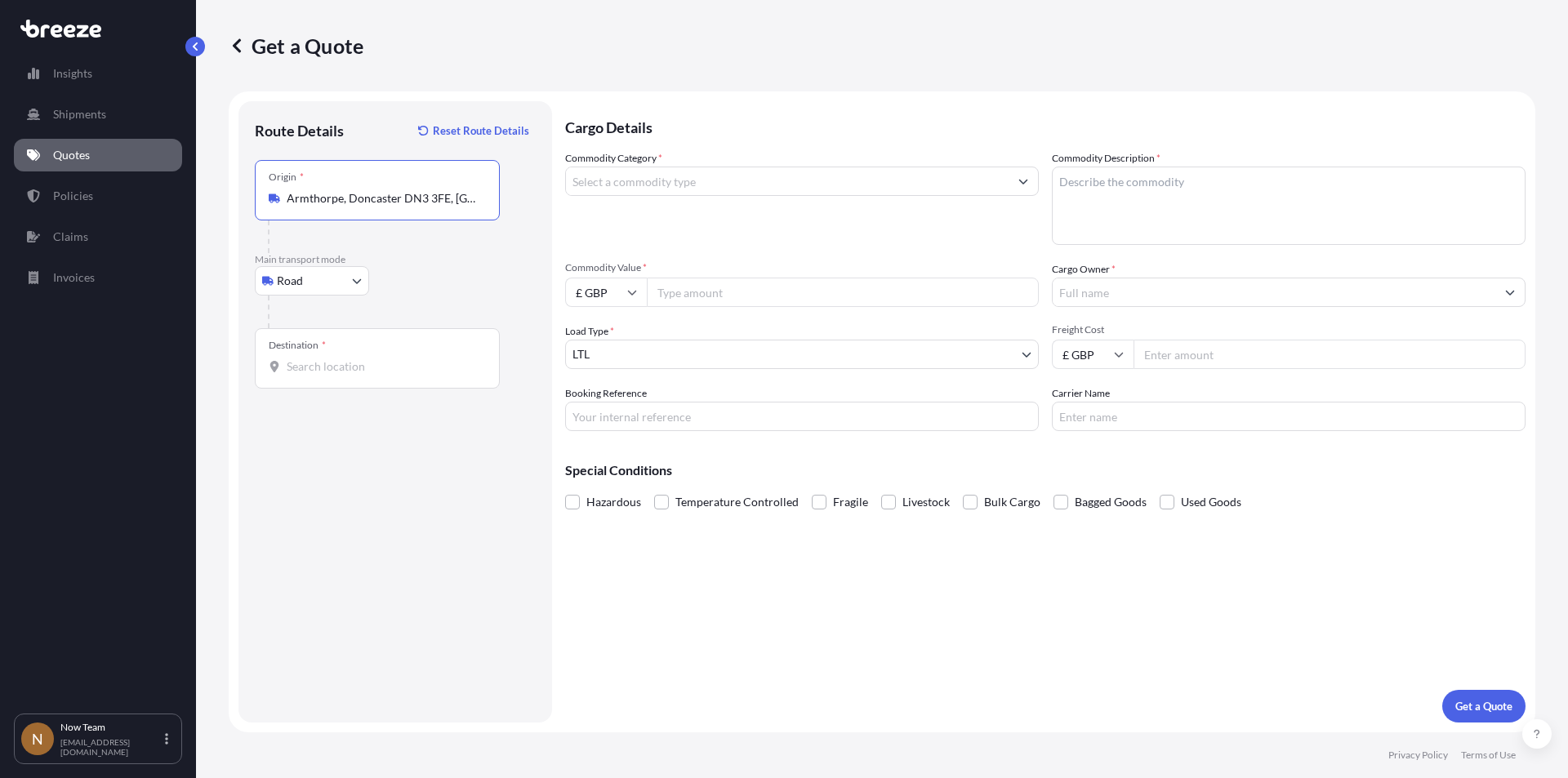
type input "Armthorpe, Doncaster DN3 3FE, [GEOGRAPHIC_DATA]"
click at [330, 369] on input "Destination *" at bounding box center [383, 366] width 193 height 16
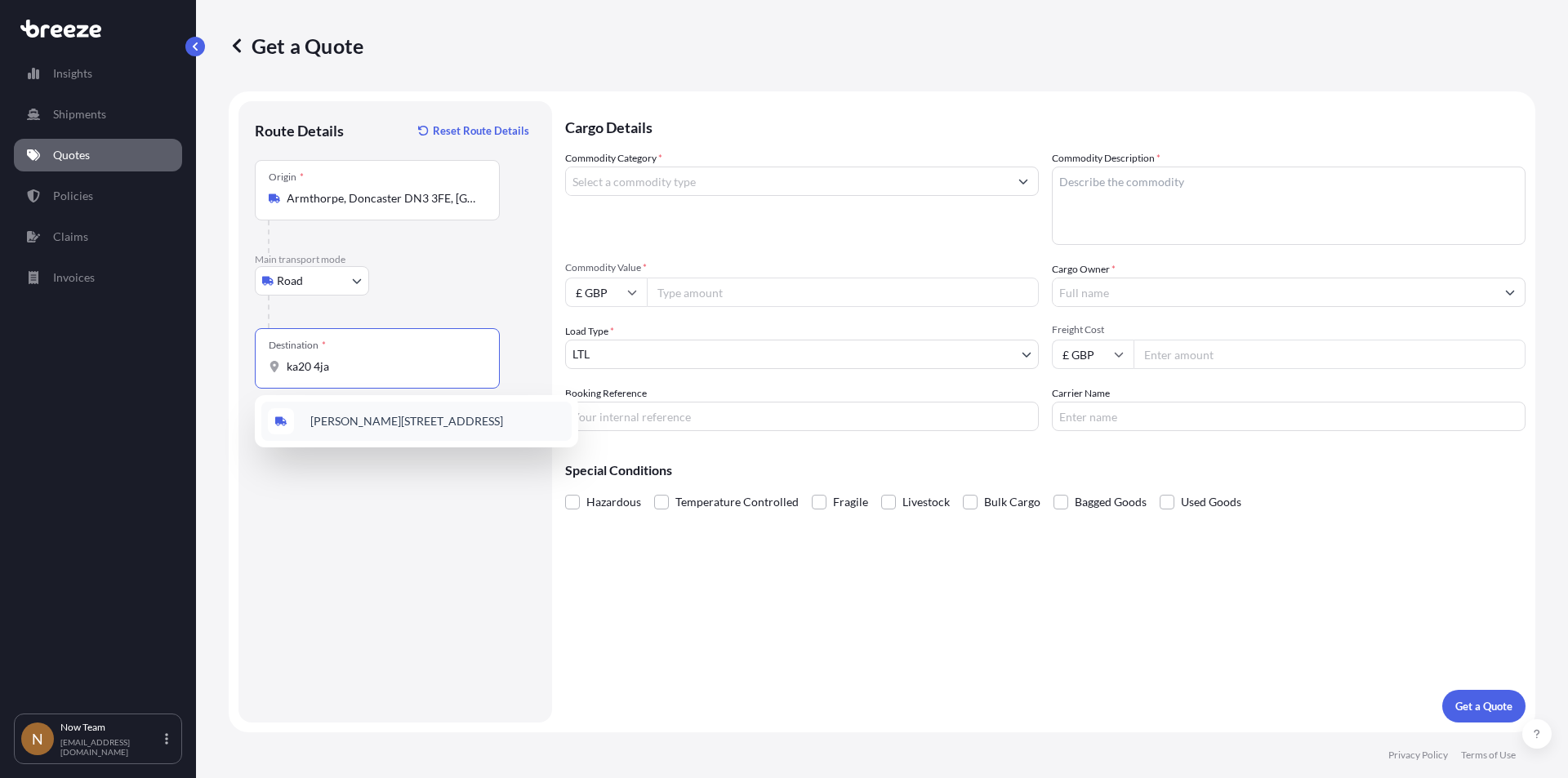
click at [349, 423] on span "[PERSON_NAME][STREET_ADDRESS]" at bounding box center [407, 421] width 193 height 16
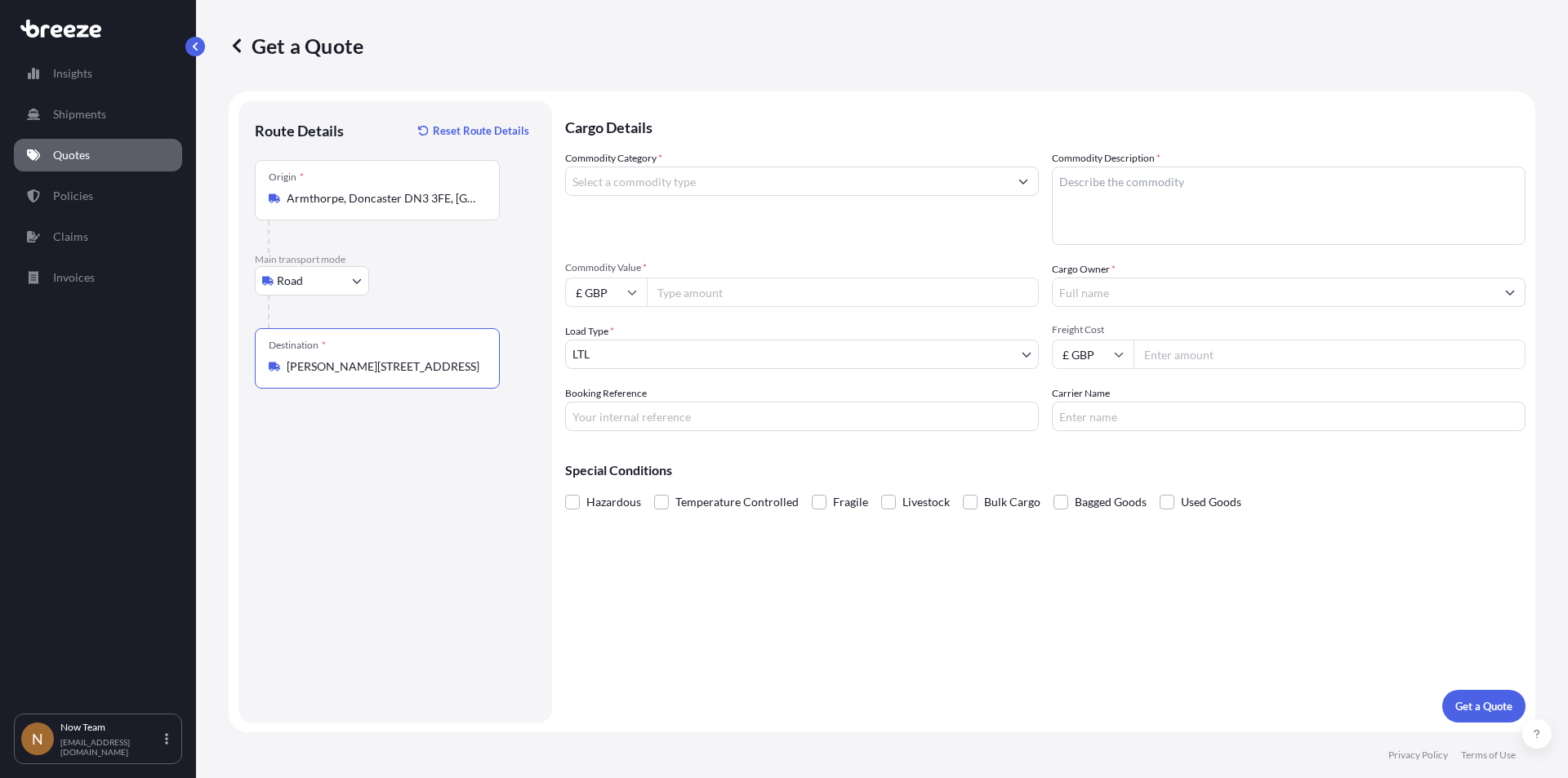
type input "[PERSON_NAME][STREET_ADDRESS]"
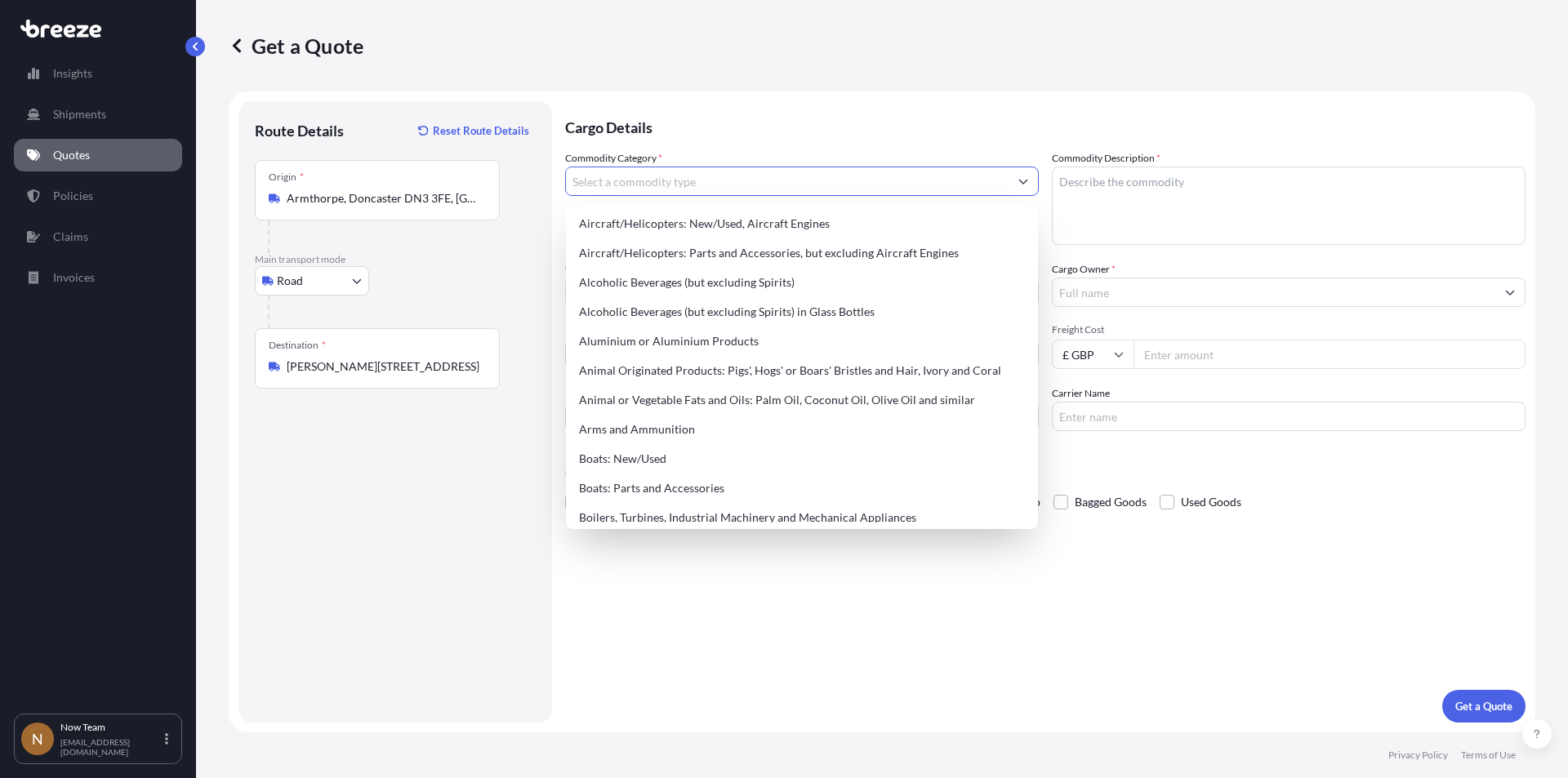
click at [698, 184] on input "Commodity Category *" at bounding box center [787, 181] width 442 height 29
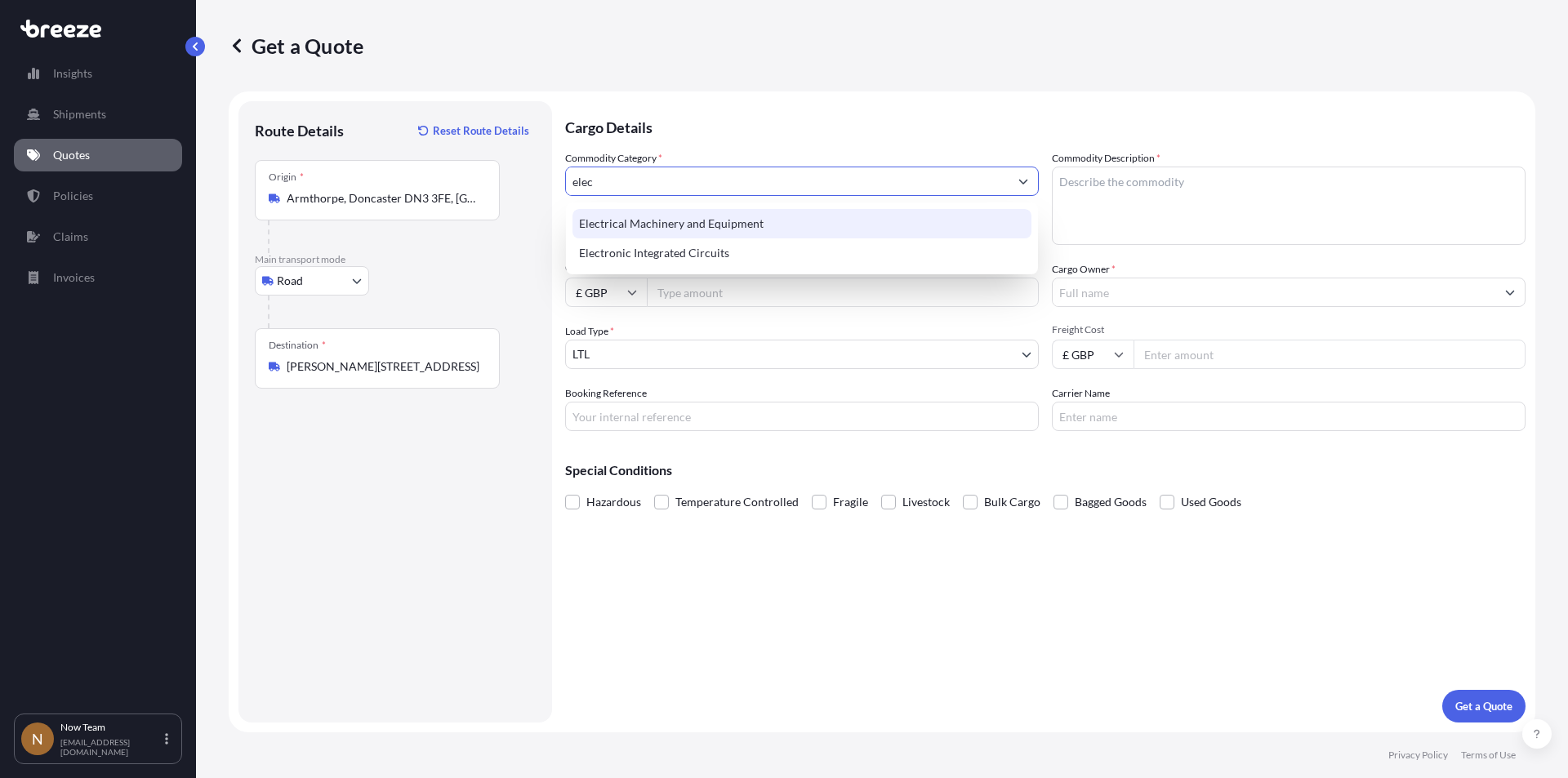
click at [681, 222] on div "Electrical Machinery and Equipment" at bounding box center [802, 223] width 459 height 29
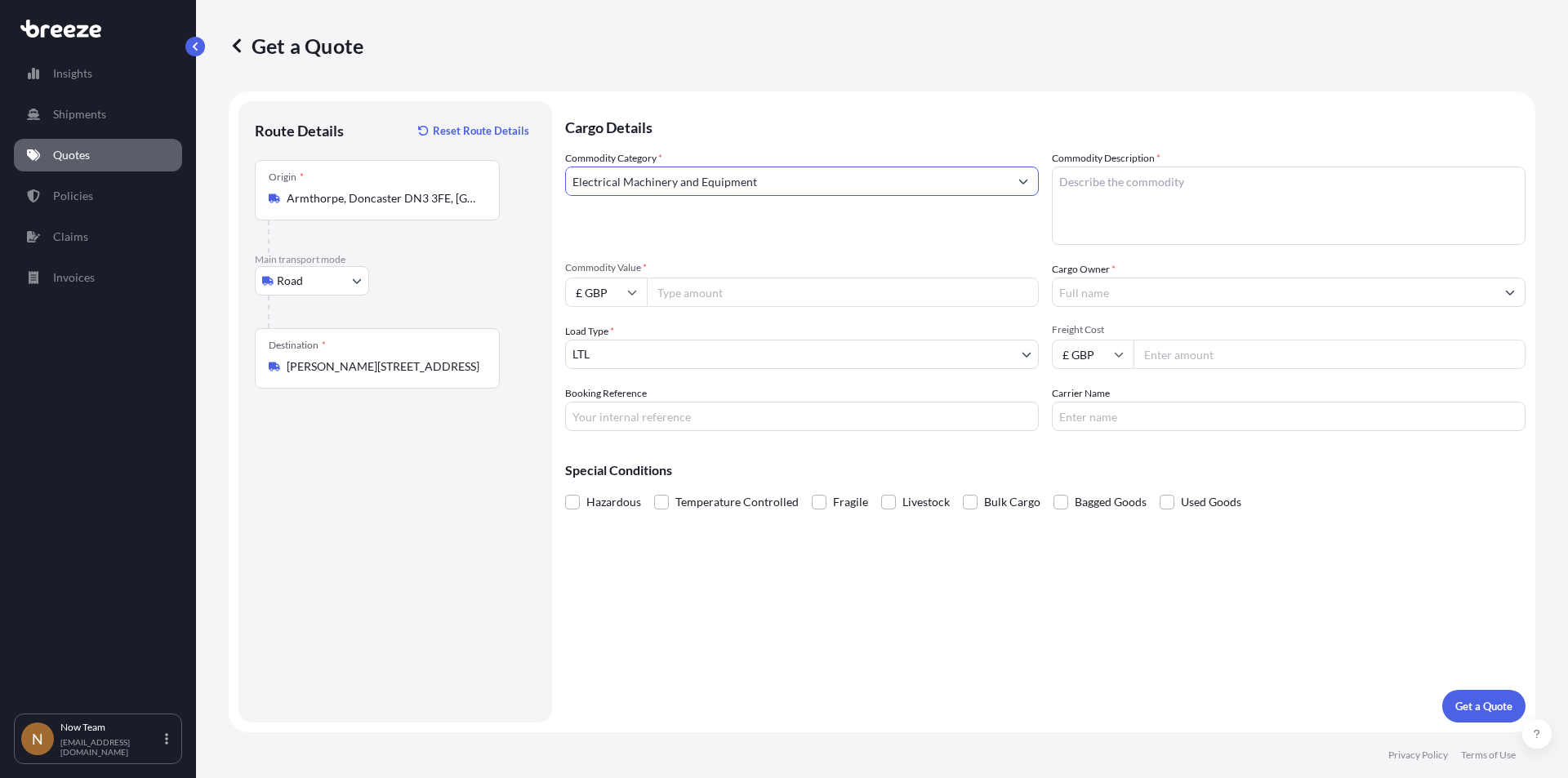
type input "Electrical Machinery and Equipment"
click at [706, 289] on input "Commodity Value *" at bounding box center [842, 292] width 392 height 29
click at [673, 289] on input "Commodity Value *" at bounding box center [842, 292] width 392 height 29
type input "3000"
click at [605, 428] on input "Booking Reference" at bounding box center [801, 416] width 473 height 29
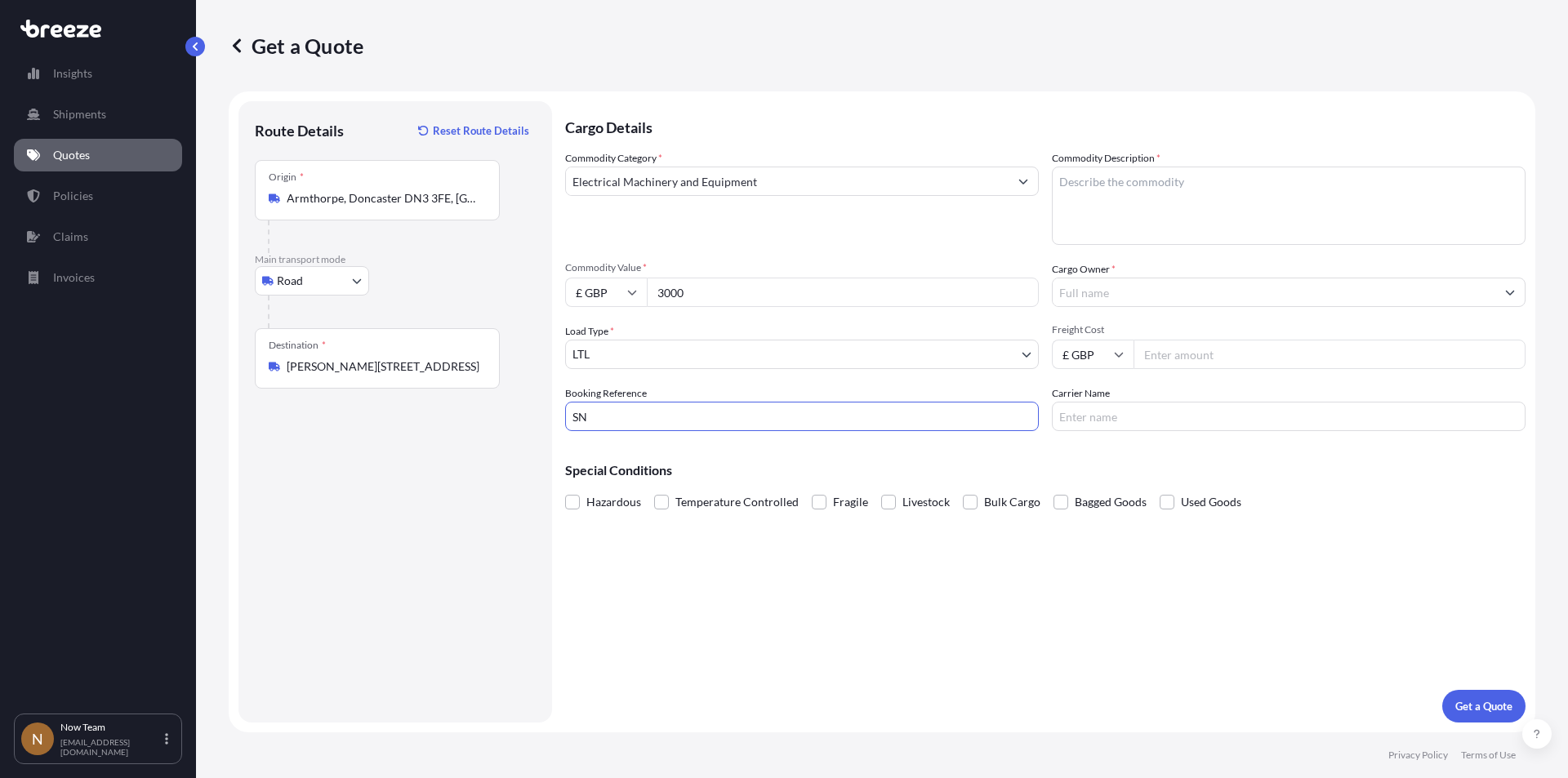
type input "S"
type input "SNTG00189801-16465"
click at [1153, 220] on textarea "Commodity Description *" at bounding box center [1288, 205] width 473 height 78
type textarea "Full arrest"
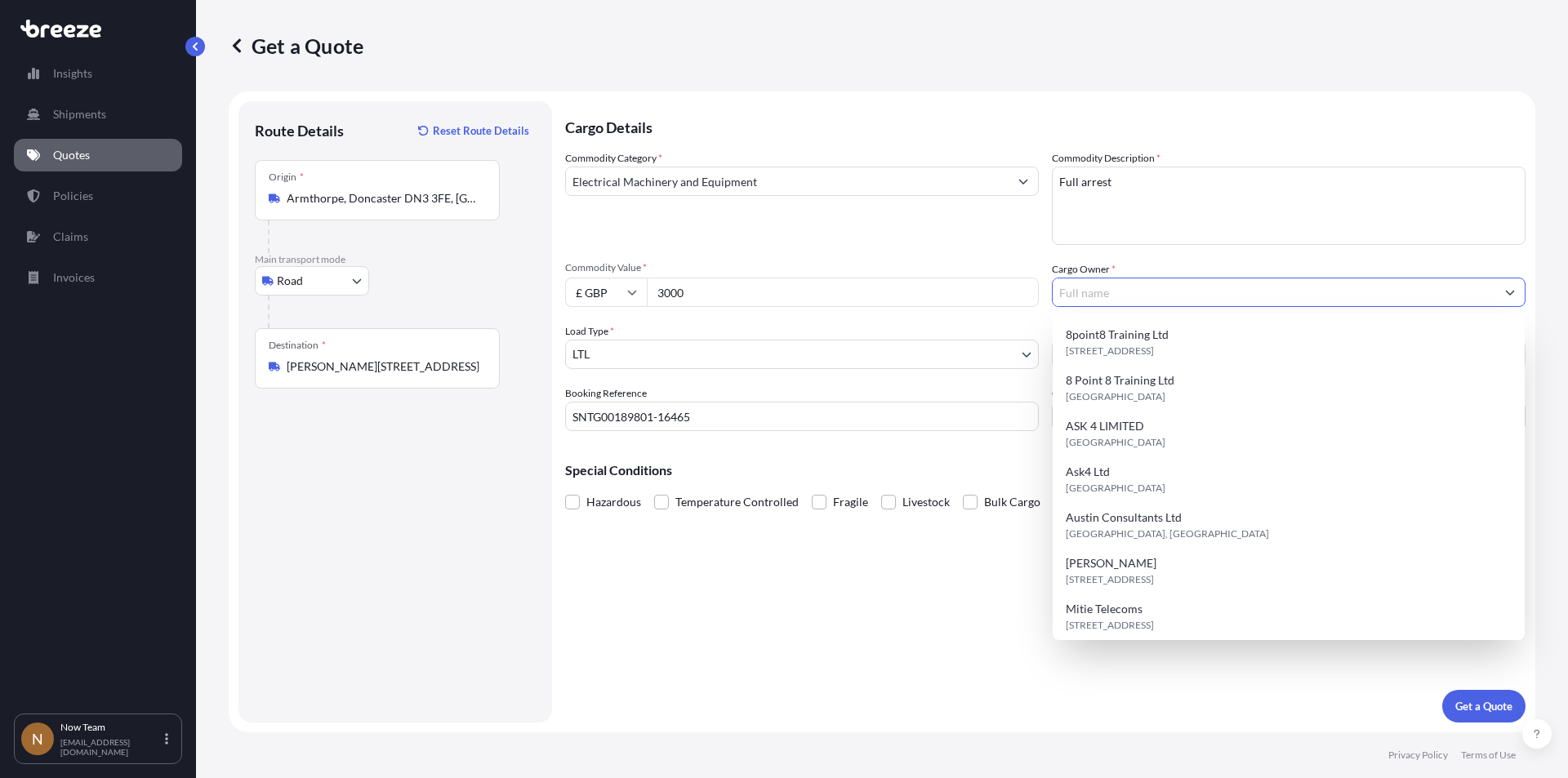
click at [1112, 293] on input "Cargo Owner *" at bounding box center [1273, 292] width 442 height 29
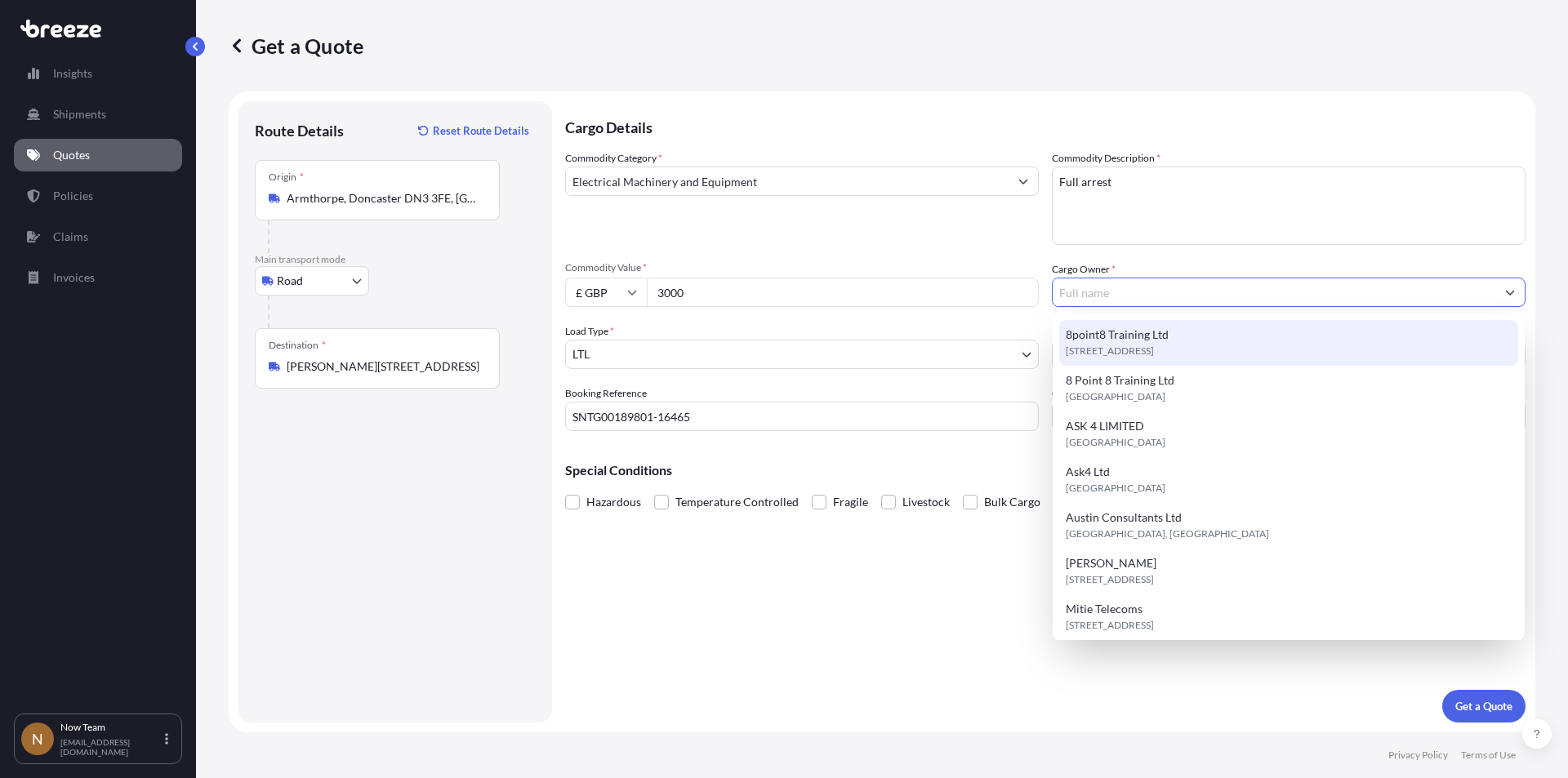
click at [1113, 328] on span "8point8 Training Ltd" at bounding box center [1116, 334] width 103 height 16
type input "8point8 Training Ltd"
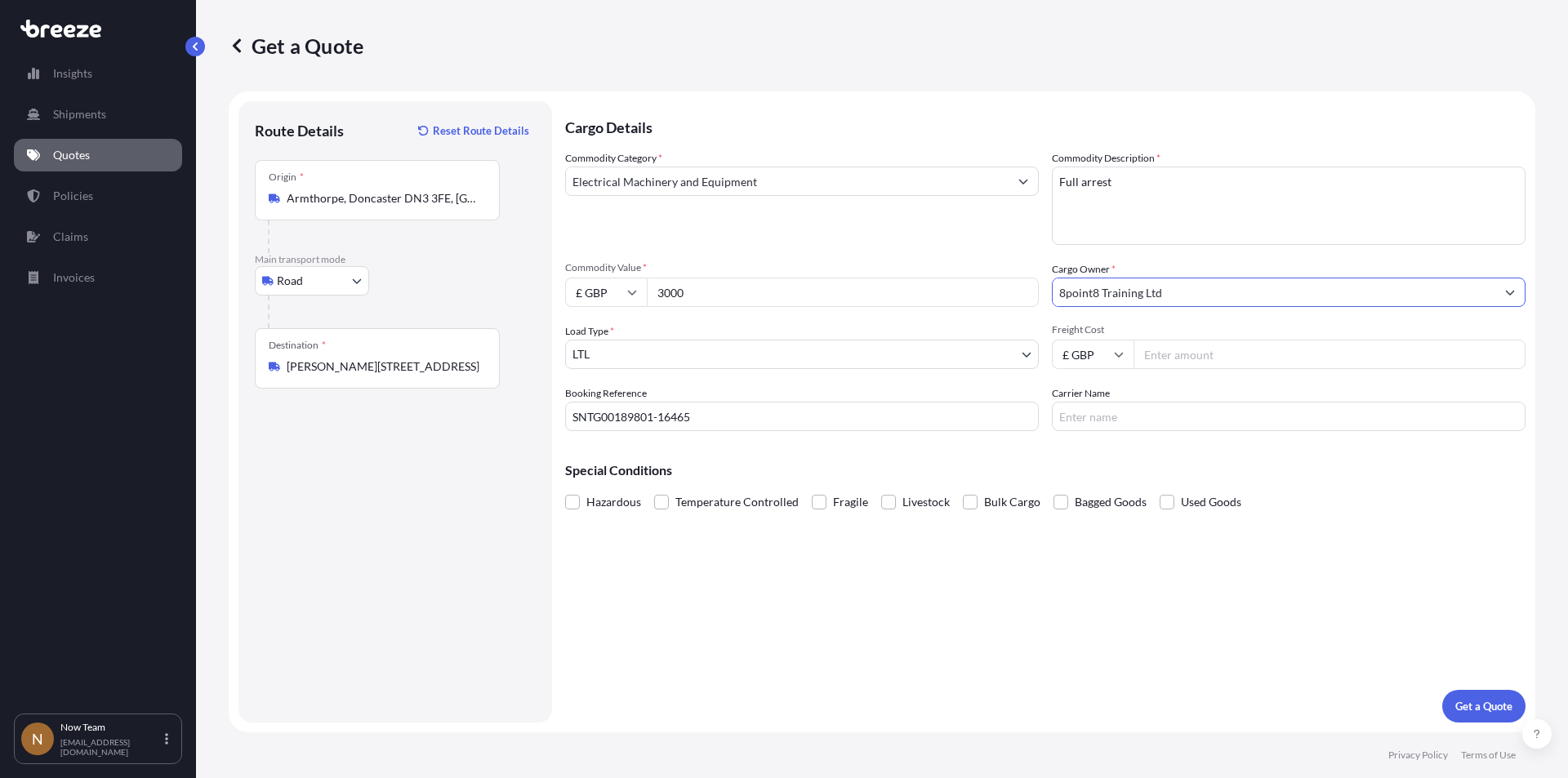
click at [1190, 354] on input "Freight Cost" at bounding box center [1329, 354] width 392 height 29
type input "3"
type input "5.65"
drag, startPoint x: 1175, startPoint y: 404, endPoint x: 1169, endPoint y: 422, distance: 19.0
click at [1175, 404] on input "Carrier Name" at bounding box center [1288, 416] width 473 height 29
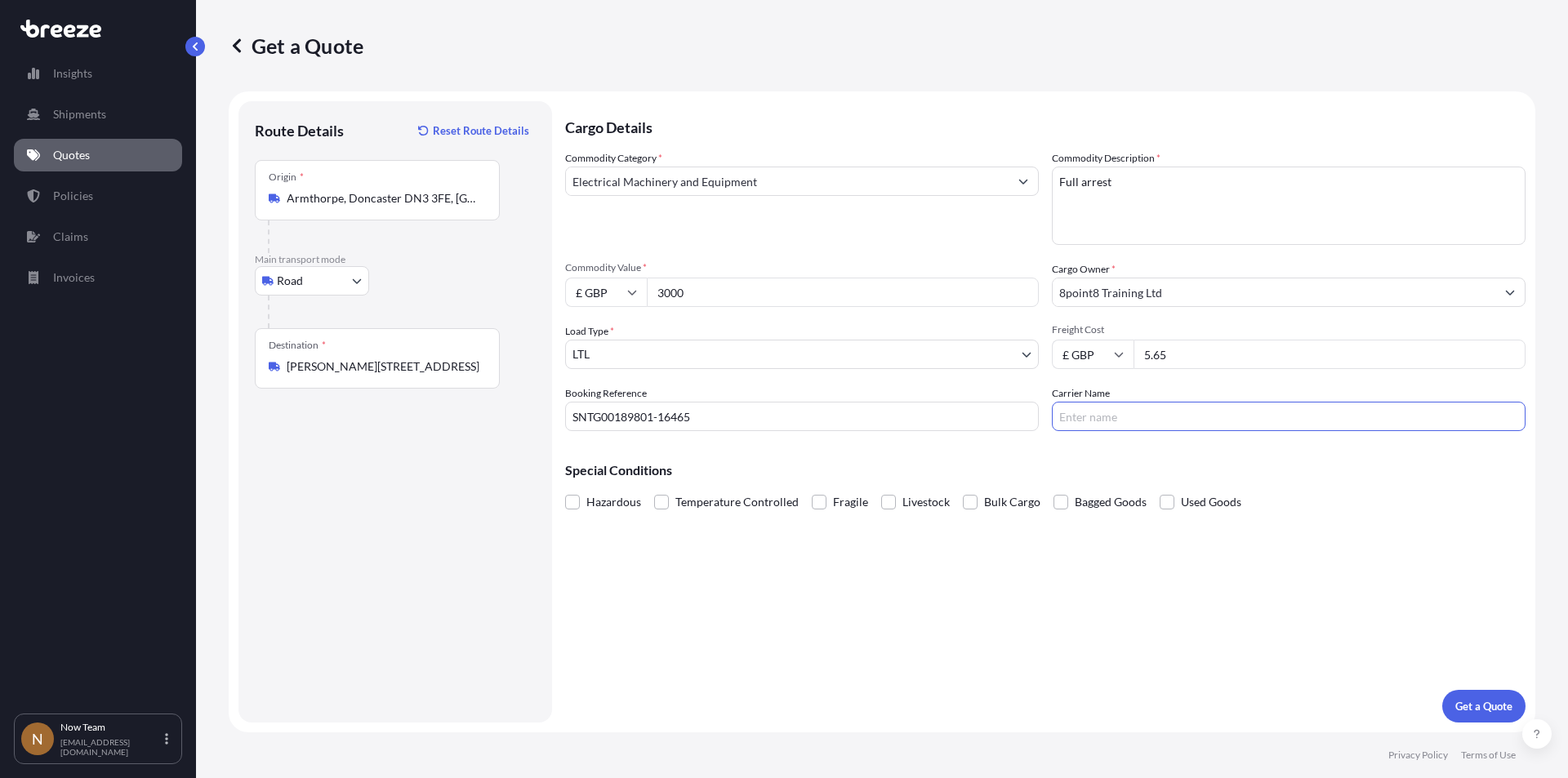
type input "Fedex"
click at [1466, 693] on button "Get a Quote" at bounding box center [1483, 706] width 83 height 33
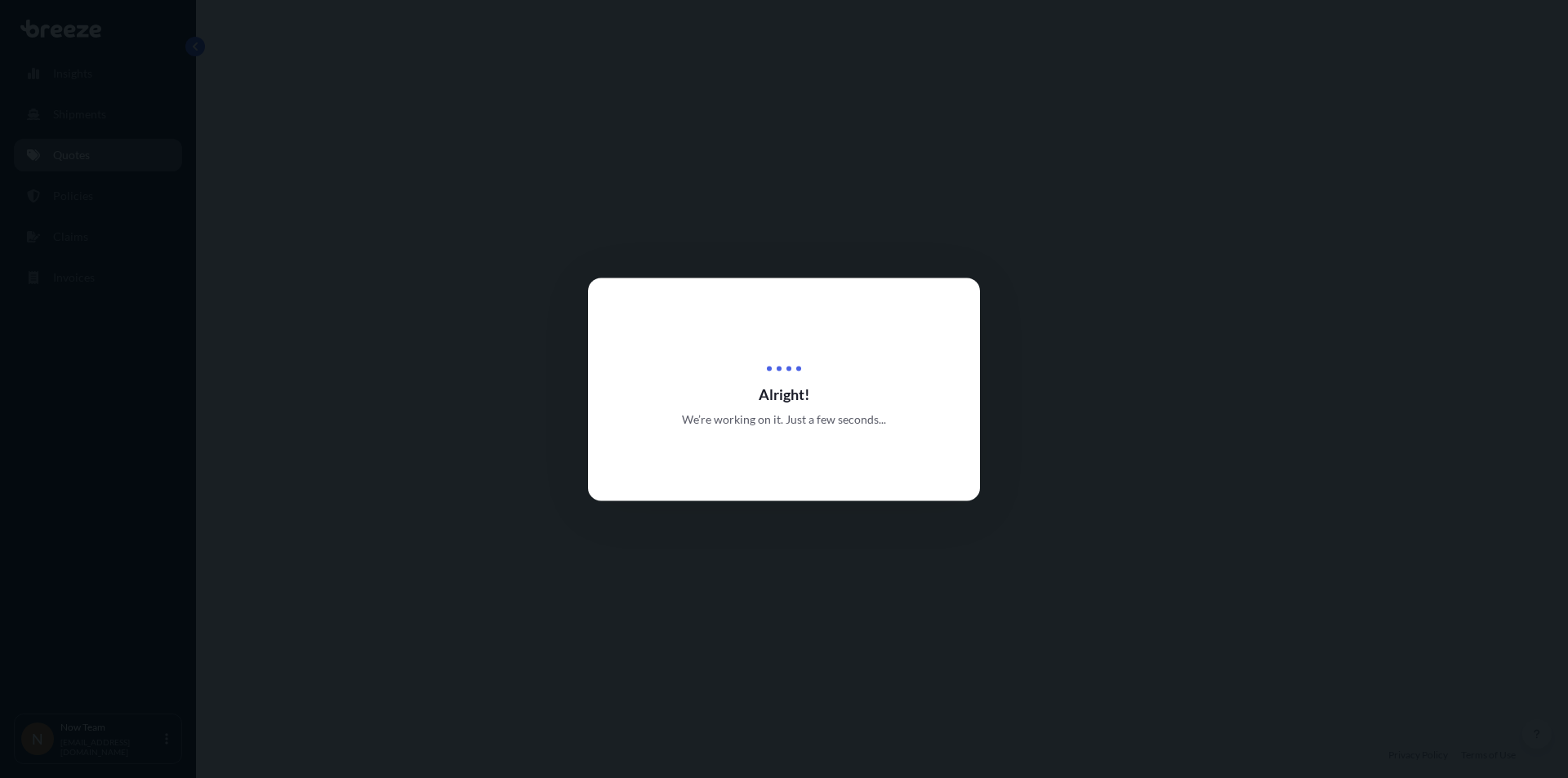
select select "Road"
select select "1"
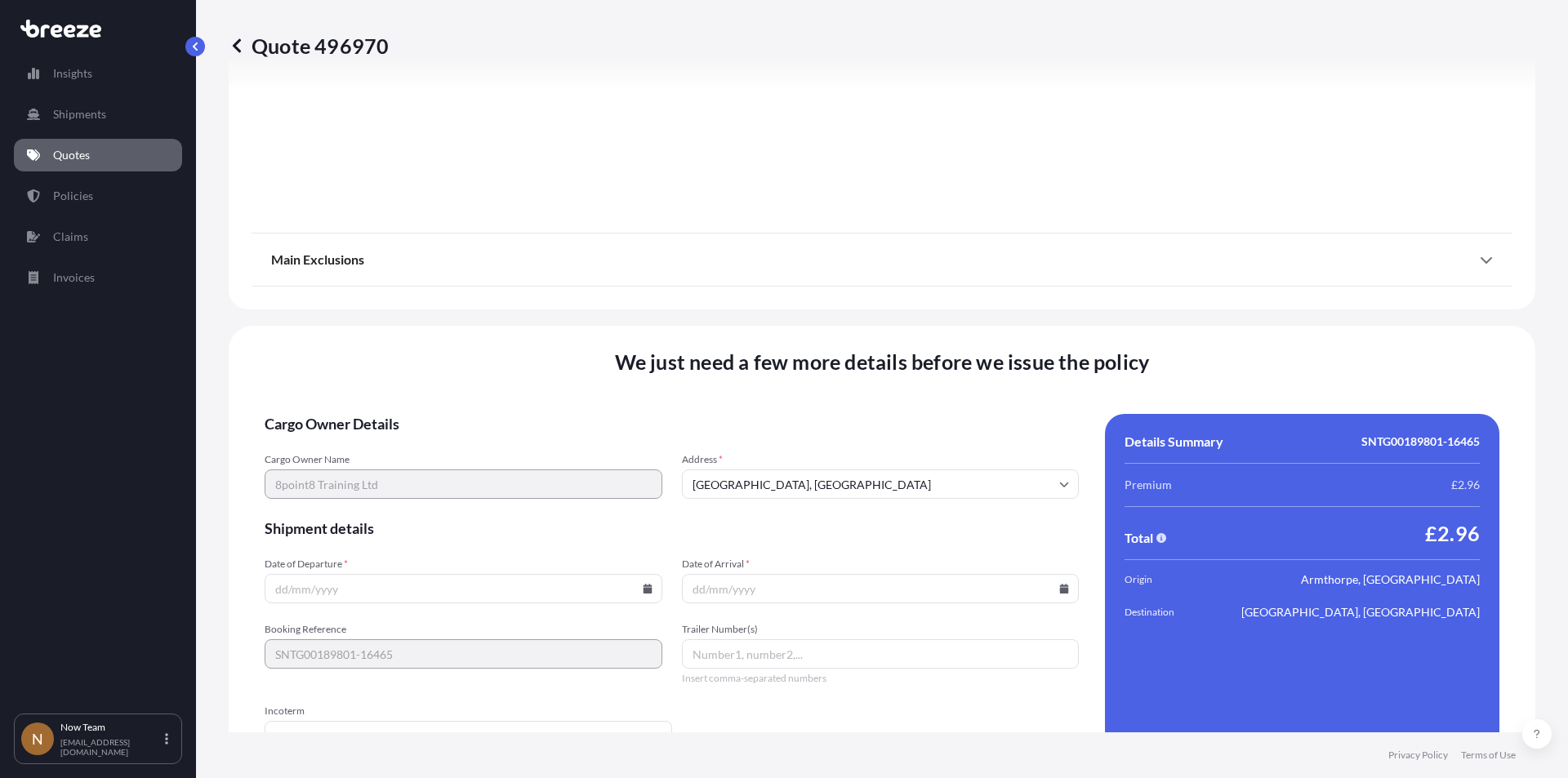
scroll to position [1813, 0]
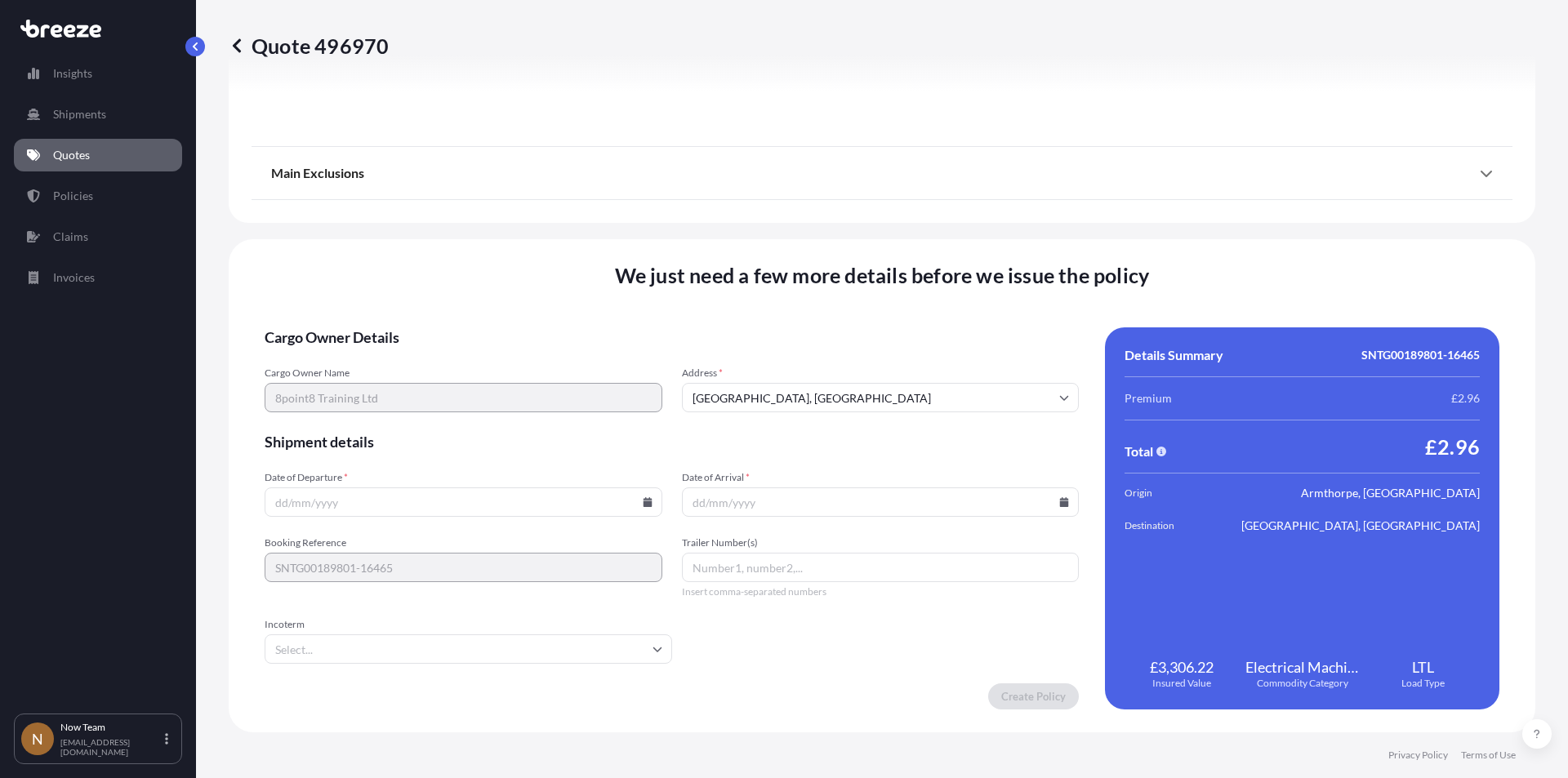
click at [645, 504] on icon at bounding box center [648, 501] width 9 height 9
click at [355, 381] on button "18" at bounding box center [347, 388] width 26 height 26
type input "[DATE]"
click at [1060, 505] on icon at bounding box center [1064, 501] width 9 height 9
click at [808, 389] on button "19" at bounding box center [799, 388] width 26 height 26
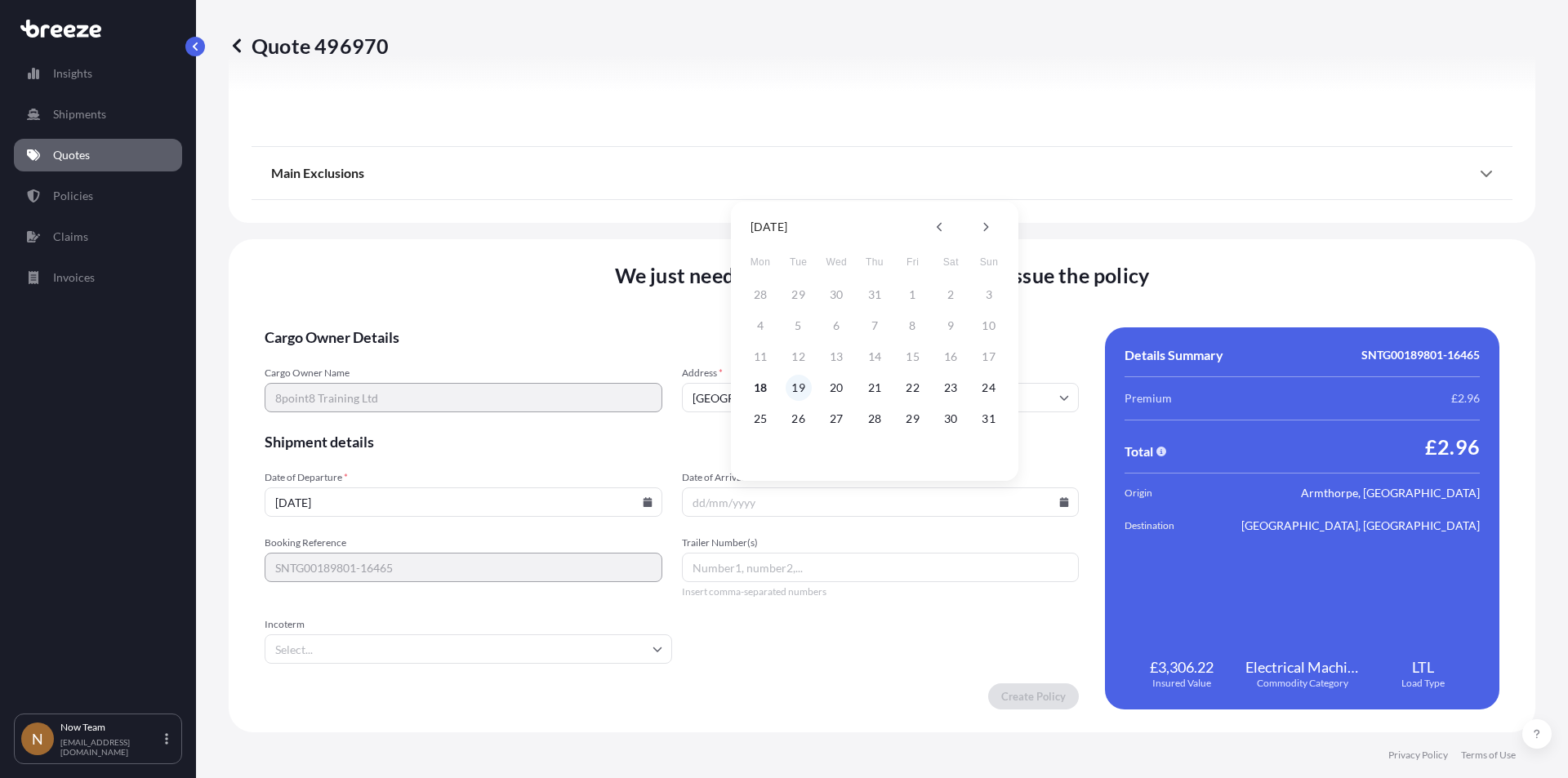
type input "[DATE]"
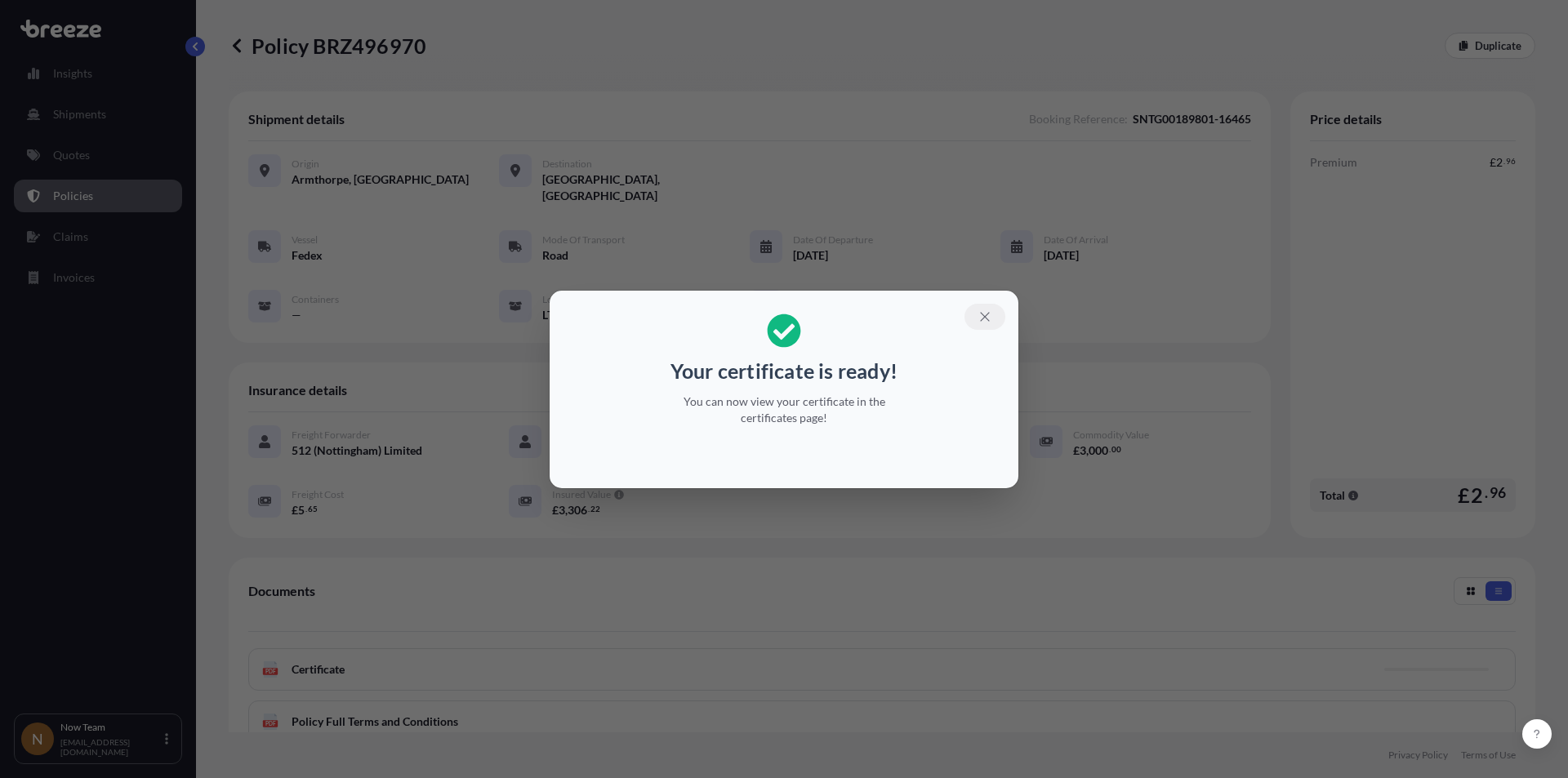
click at [989, 311] on icon "button" at bounding box center [984, 316] width 9 height 9
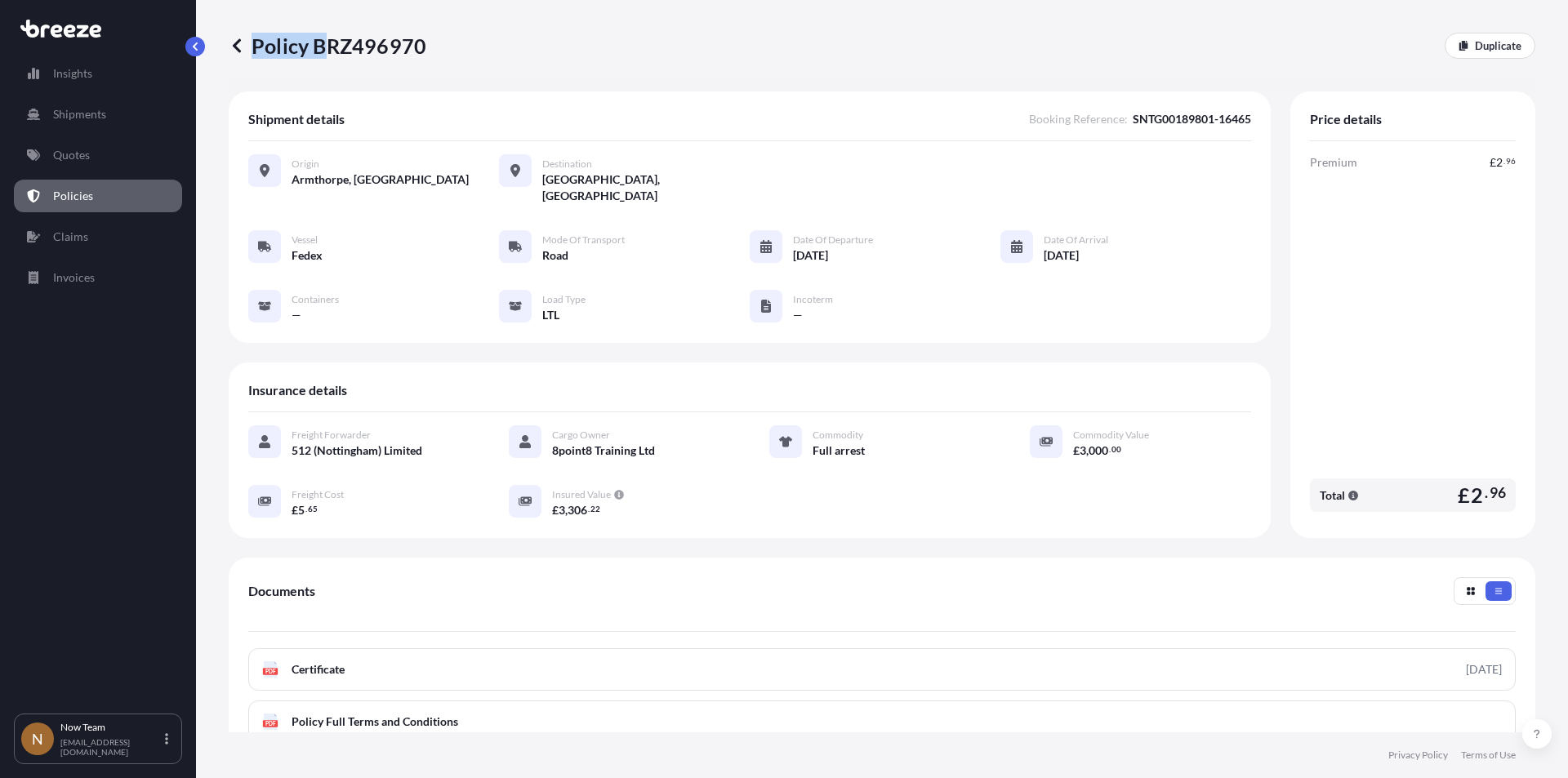
drag, startPoint x: 426, startPoint y: 39, endPoint x: 343, endPoint y: 43, distance: 83.1
click at [341, 43] on div "Policy BRZ496970 Duplicate" at bounding box center [882, 46] width 1306 height 26
click at [470, 56] on div "Policy BRZ496970 Duplicate" at bounding box center [882, 46] width 1306 height 26
drag, startPoint x: 254, startPoint y: 40, endPoint x: 421, endPoint y: 40, distance: 167.0
click at [421, 40] on p "Policy BRZ496970" at bounding box center [328, 46] width 198 height 26
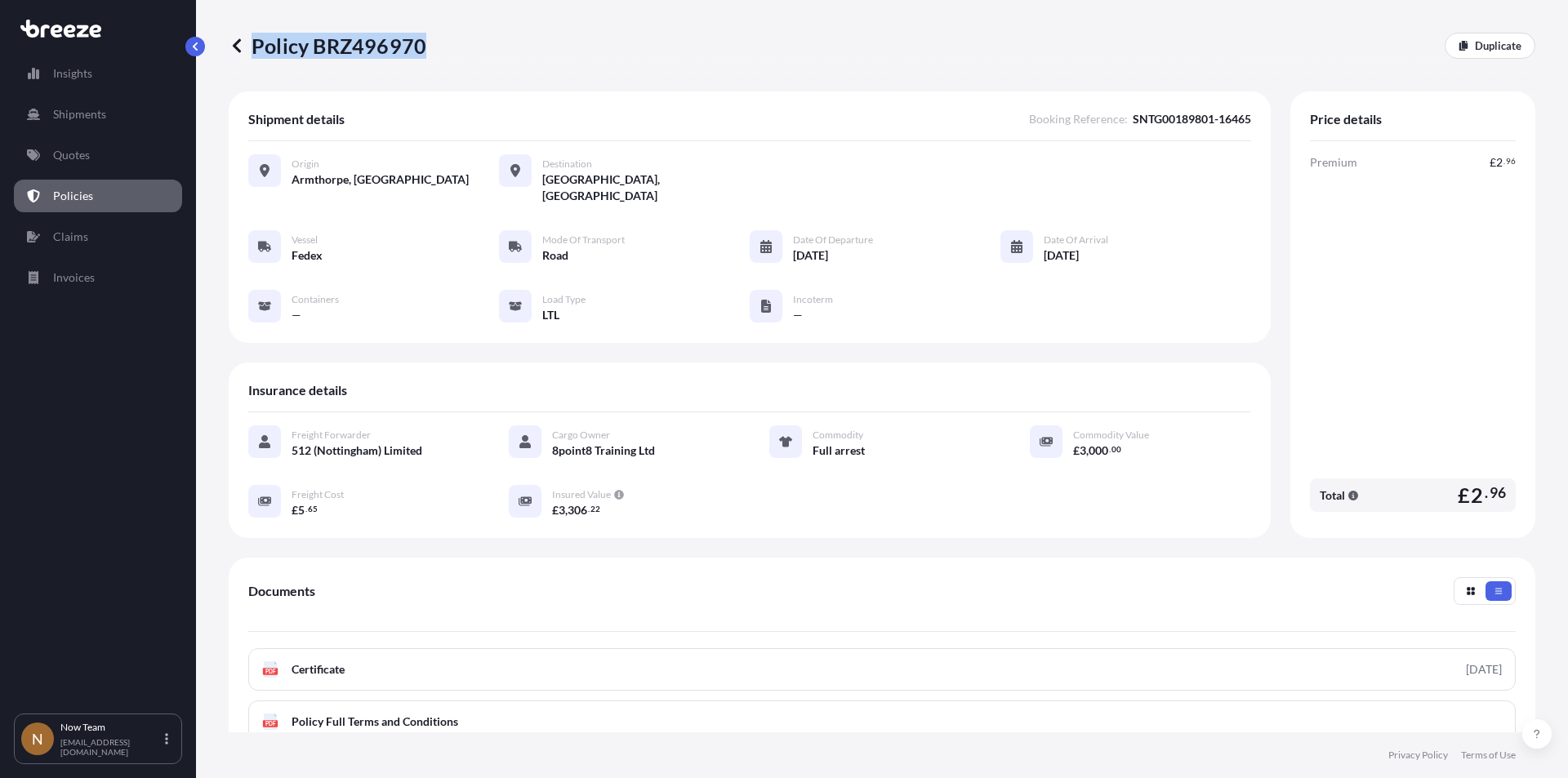
copy p "Policy BRZ496970"
